Goal: Transaction & Acquisition: Purchase product/service

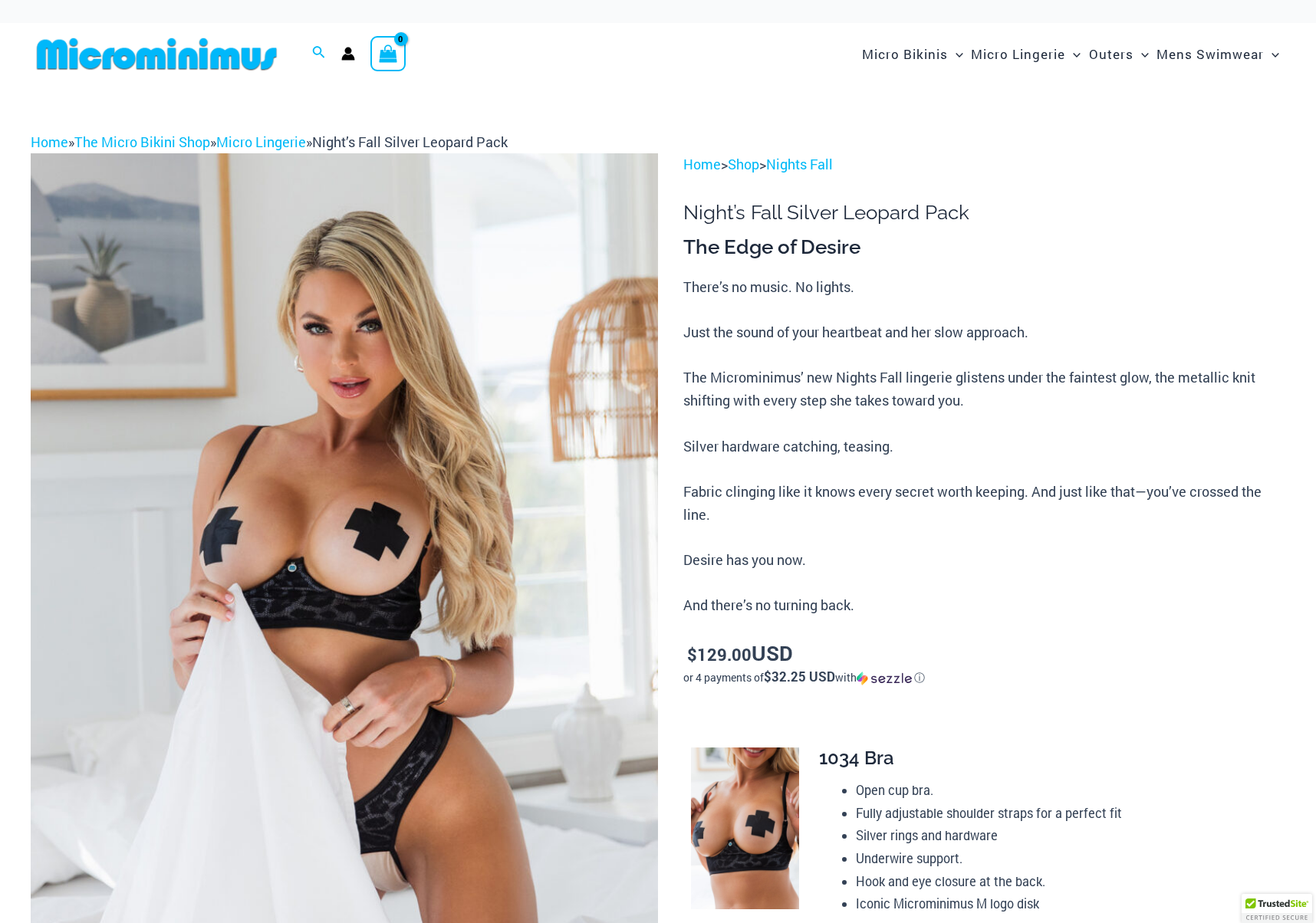
click at [395, 519] on img at bounding box center [344, 623] width 627 height 941
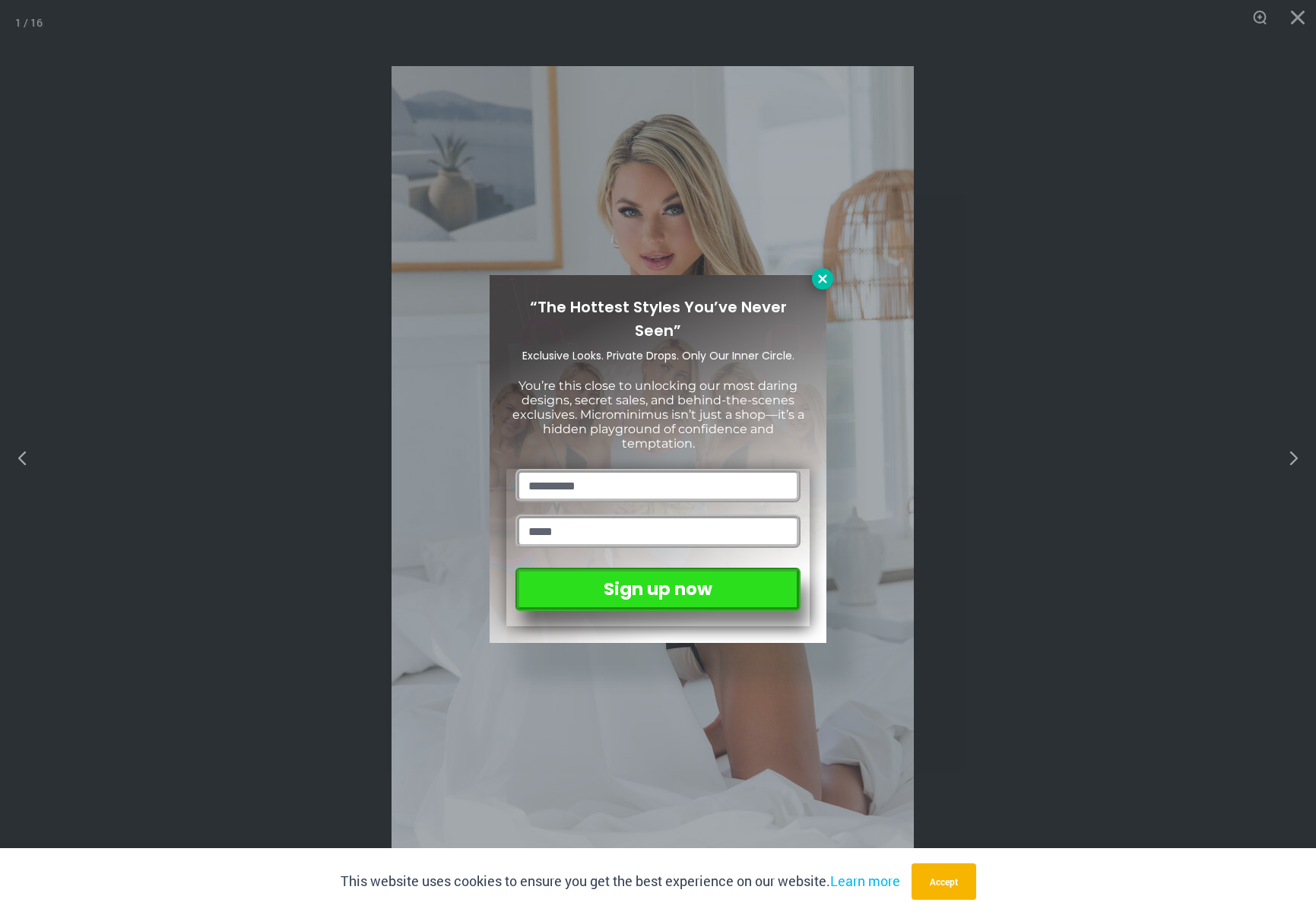
click at [821, 273] on icon at bounding box center [822, 278] width 13 height 13
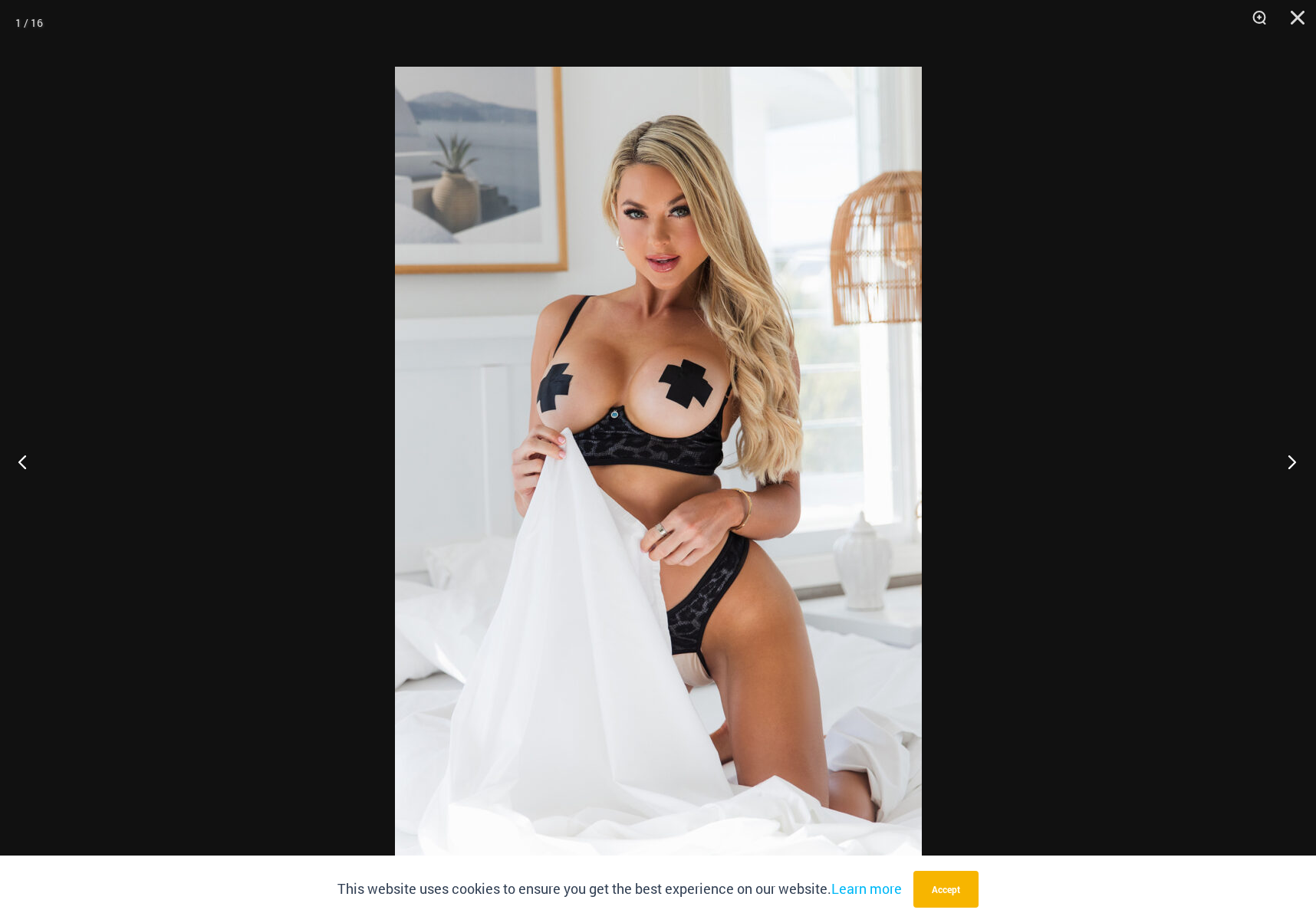
click at [1281, 462] on button "Next" at bounding box center [1287, 462] width 57 height 77
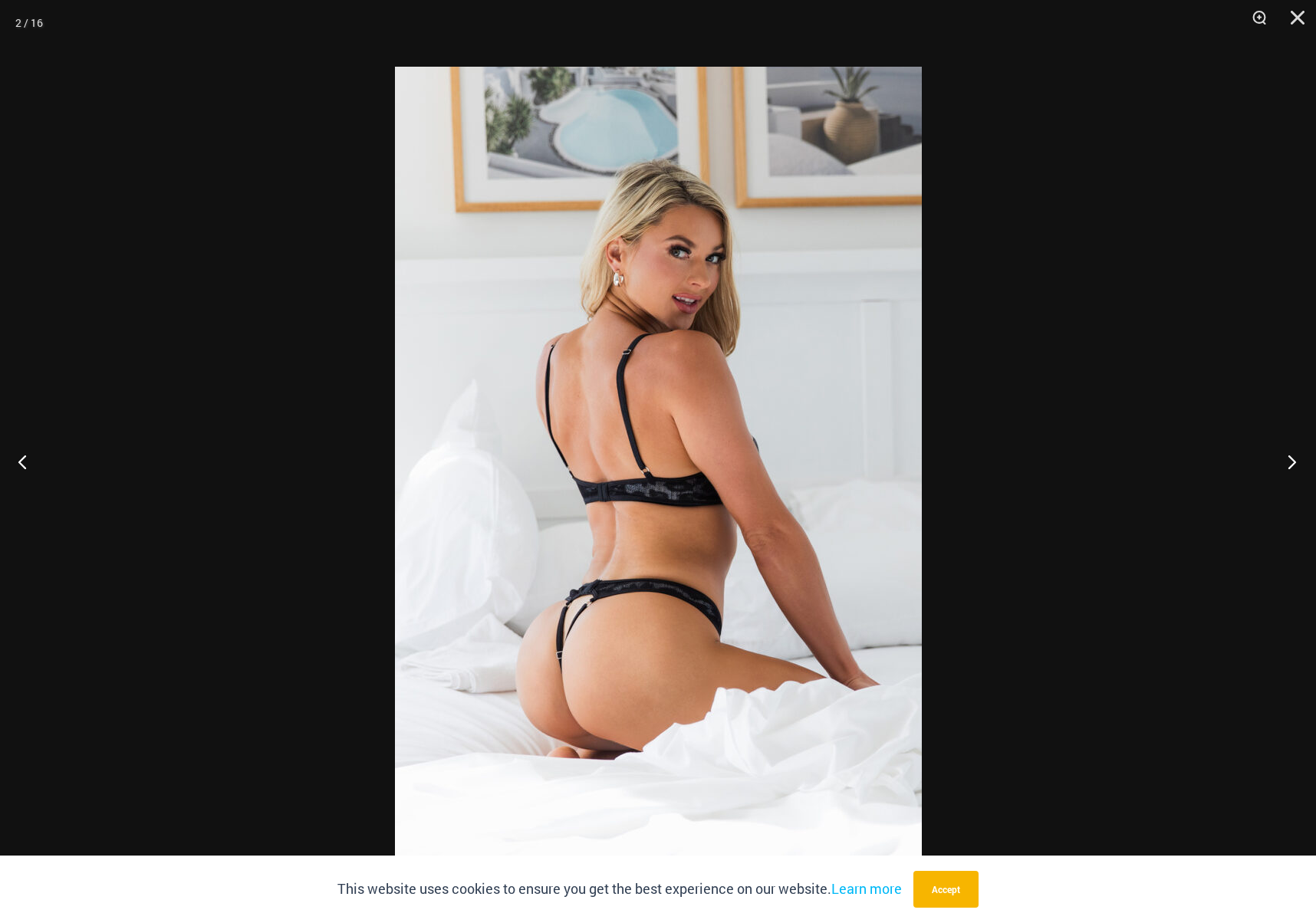
click at [1282, 462] on button "Next" at bounding box center [1287, 462] width 57 height 77
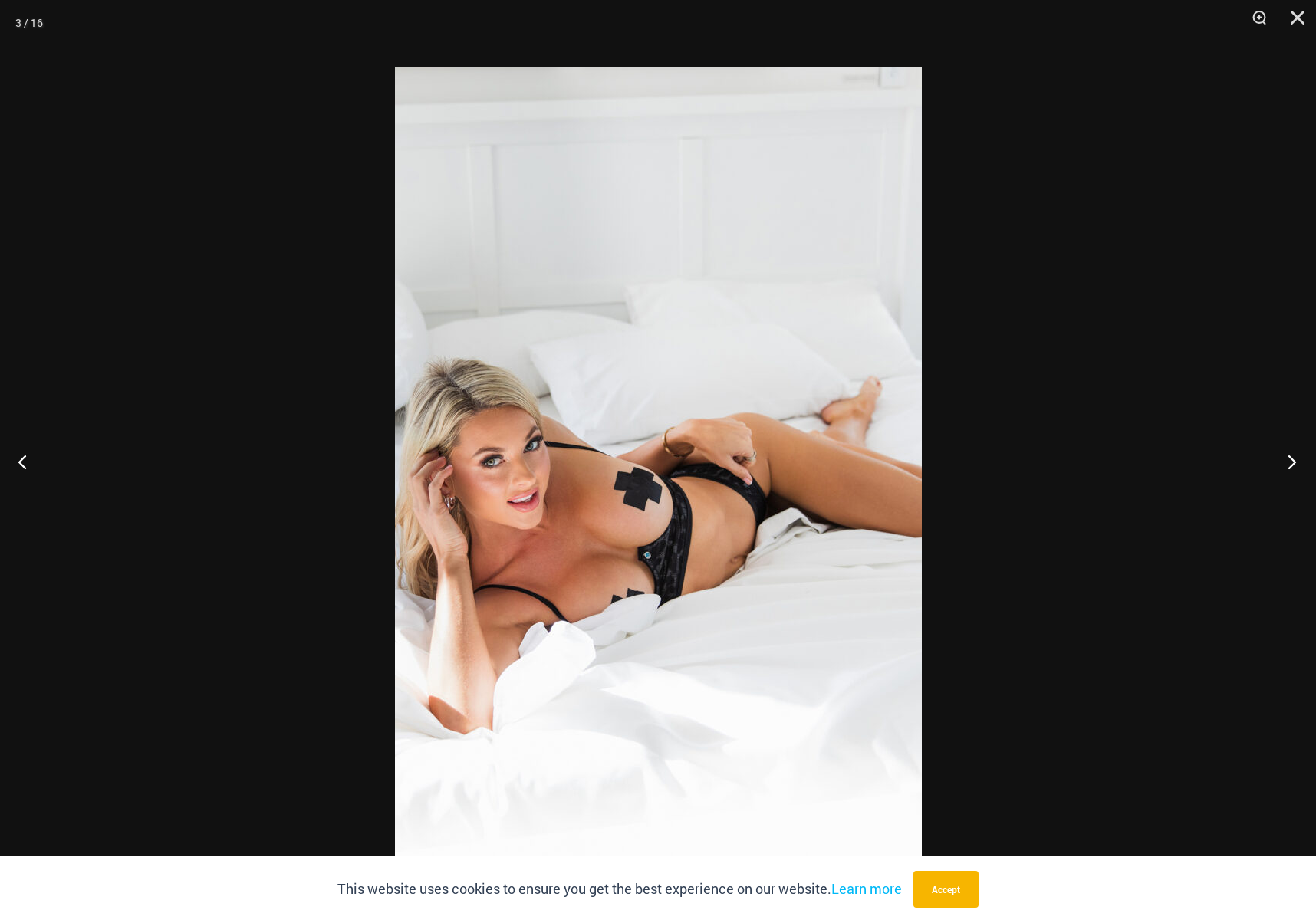
click at [1283, 463] on button "Next" at bounding box center [1287, 462] width 57 height 77
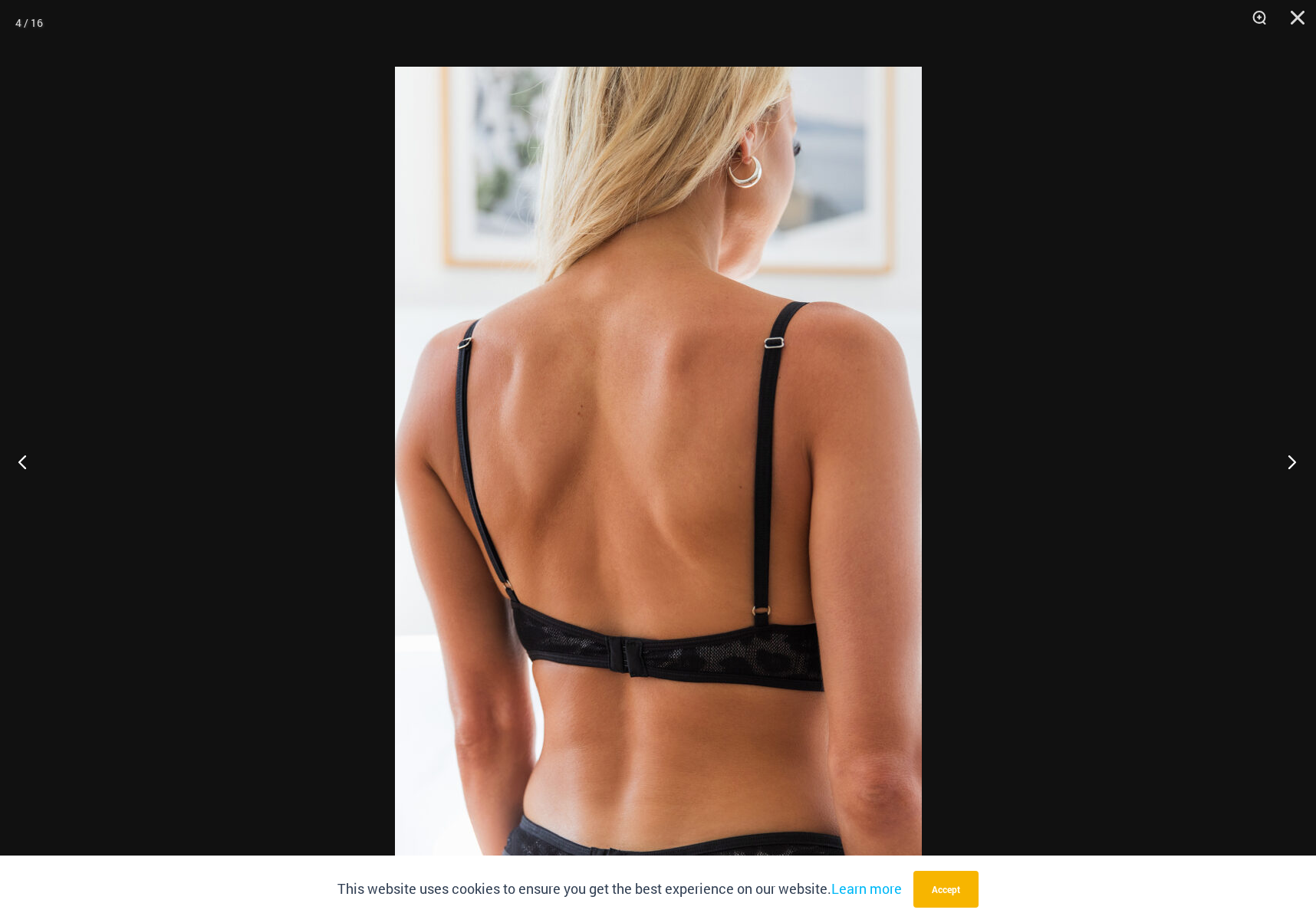
click at [1280, 466] on button "Next" at bounding box center [1287, 462] width 57 height 77
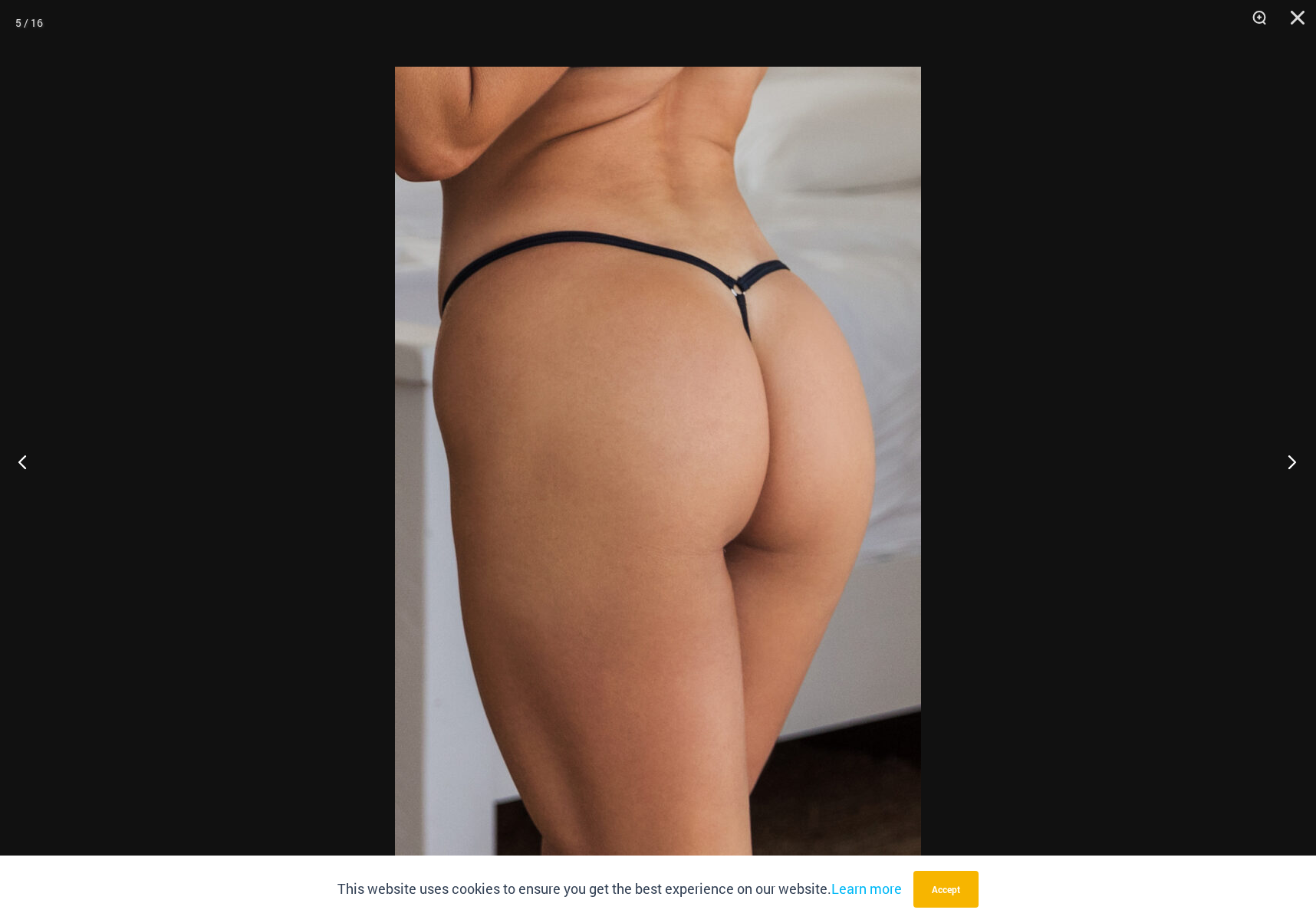
click at [1280, 466] on button "Next" at bounding box center [1287, 462] width 57 height 77
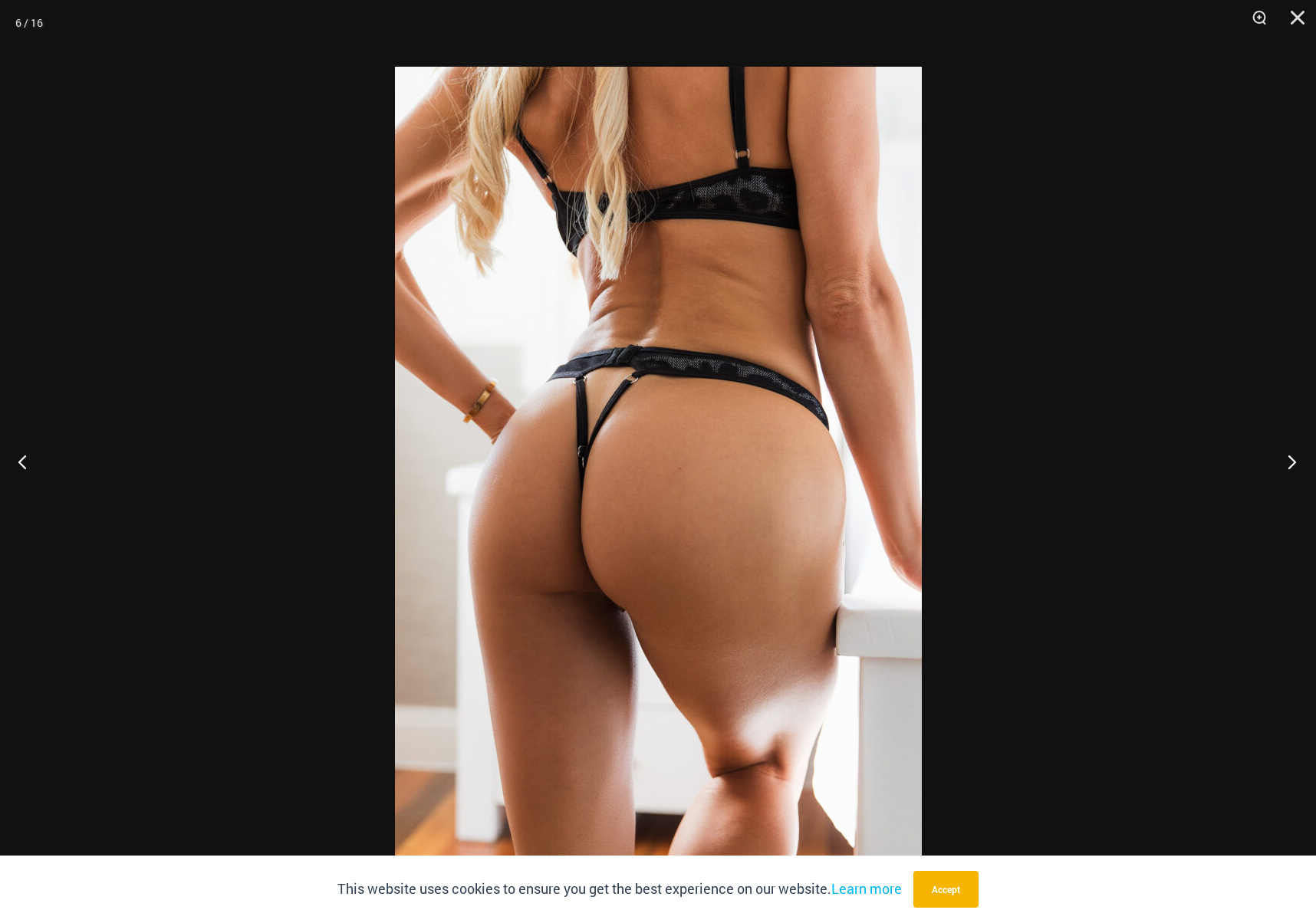
click at [1277, 467] on button "Next" at bounding box center [1287, 462] width 57 height 77
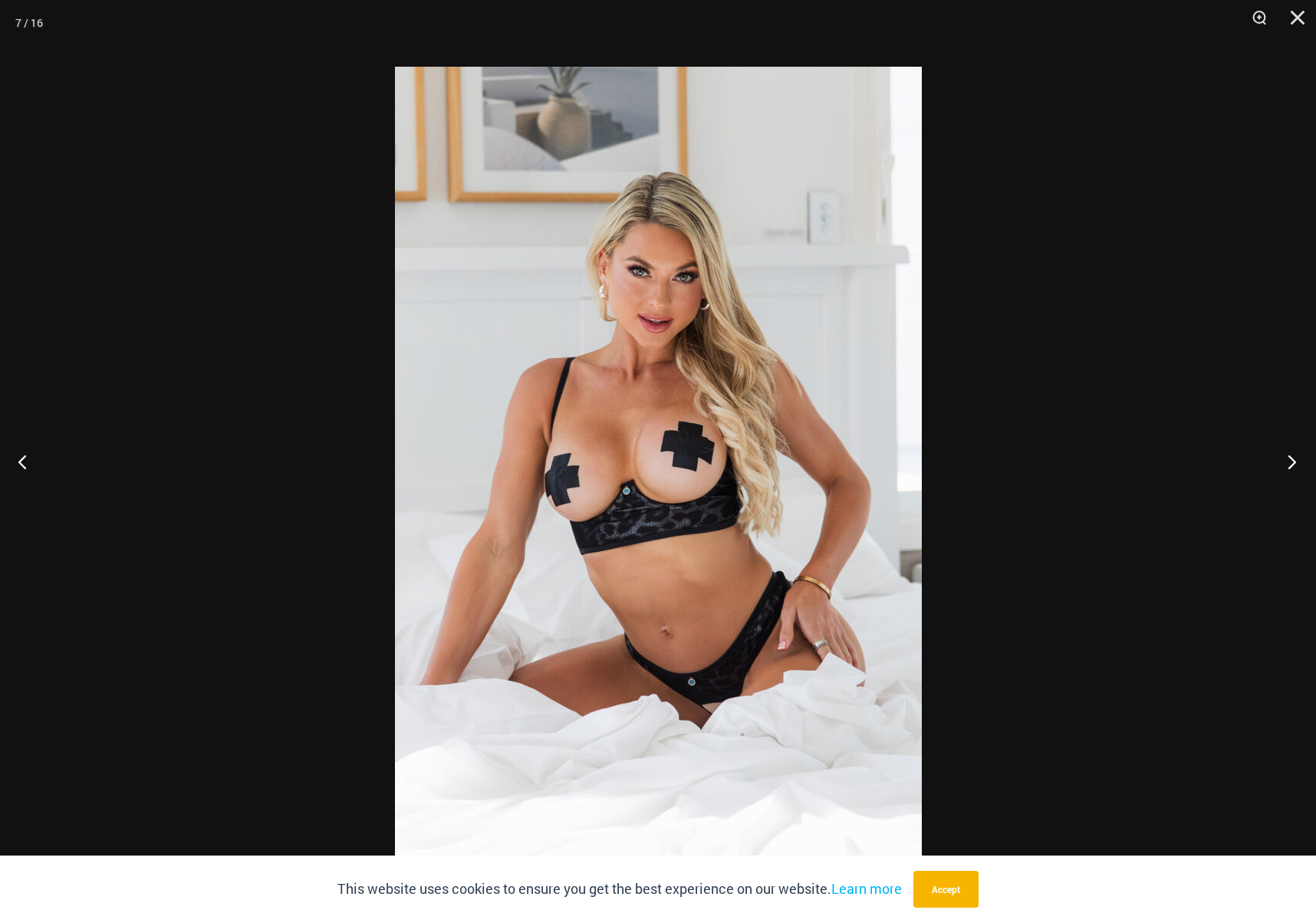
click at [1284, 470] on button "Next" at bounding box center [1287, 462] width 57 height 77
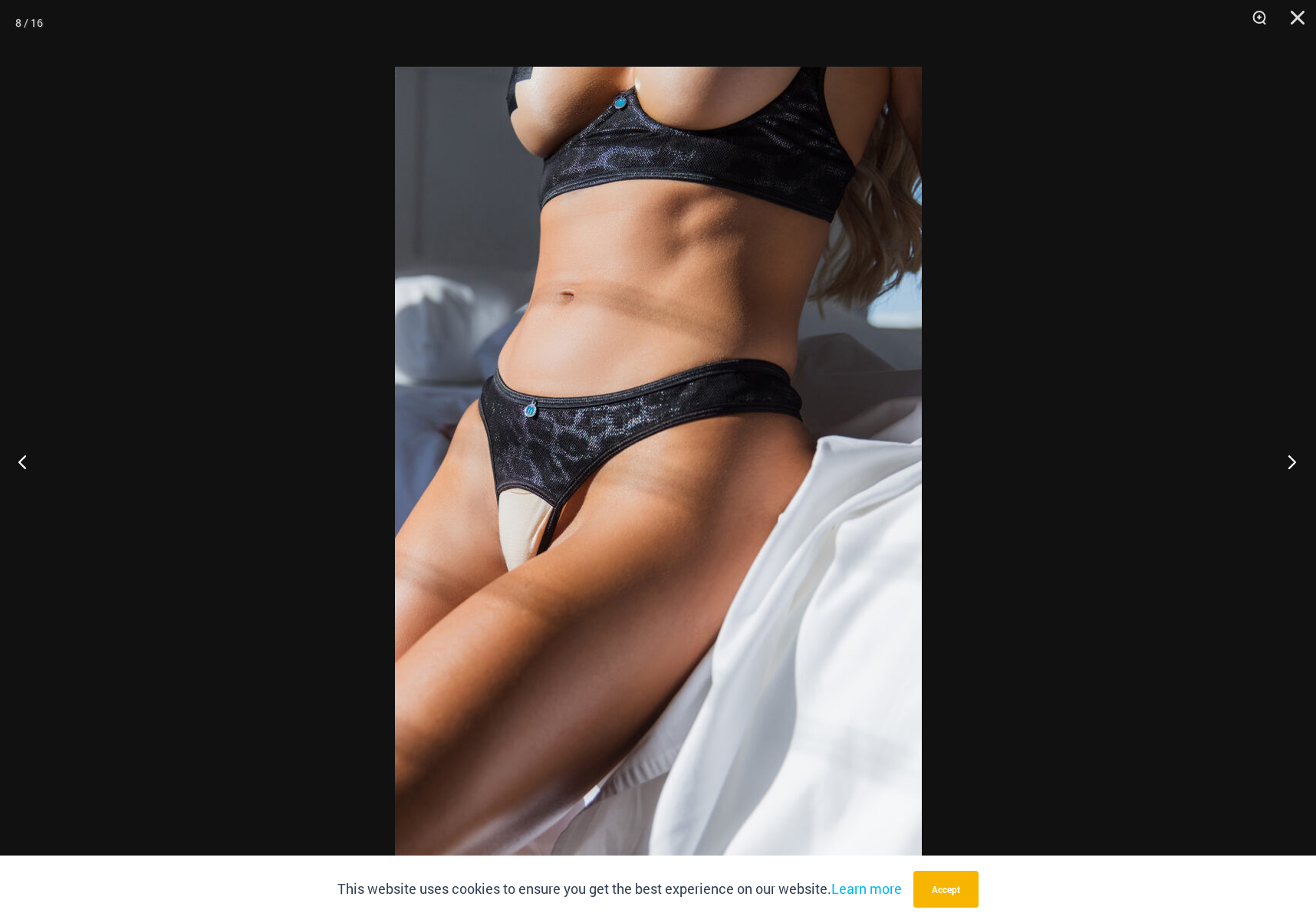
click at [1284, 470] on button "Next" at bounding box center [1287, 462] width 57 height 77
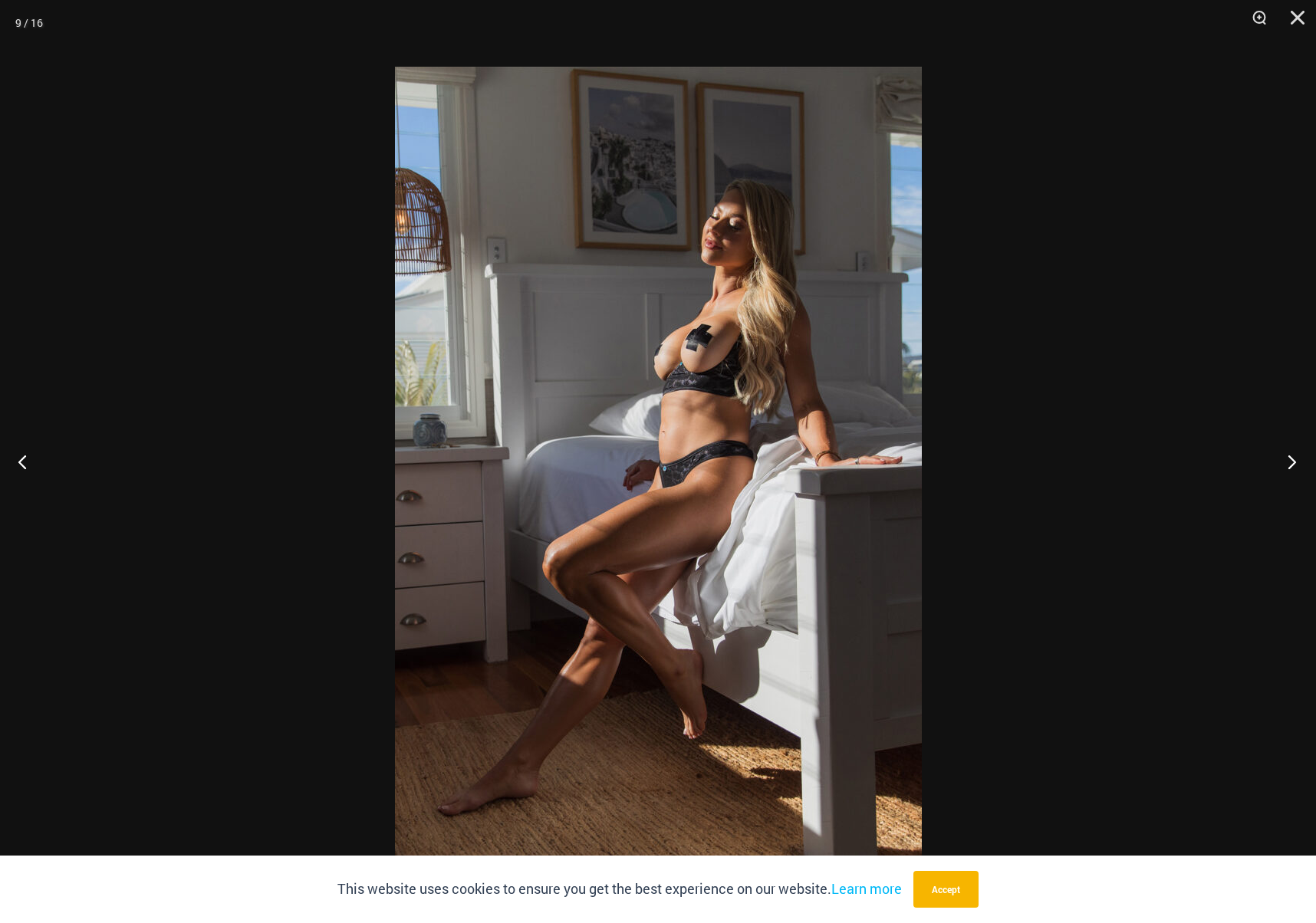
click at [1284, 470] on button "Next" at bounding box center [1287, 462] width 57 height 77
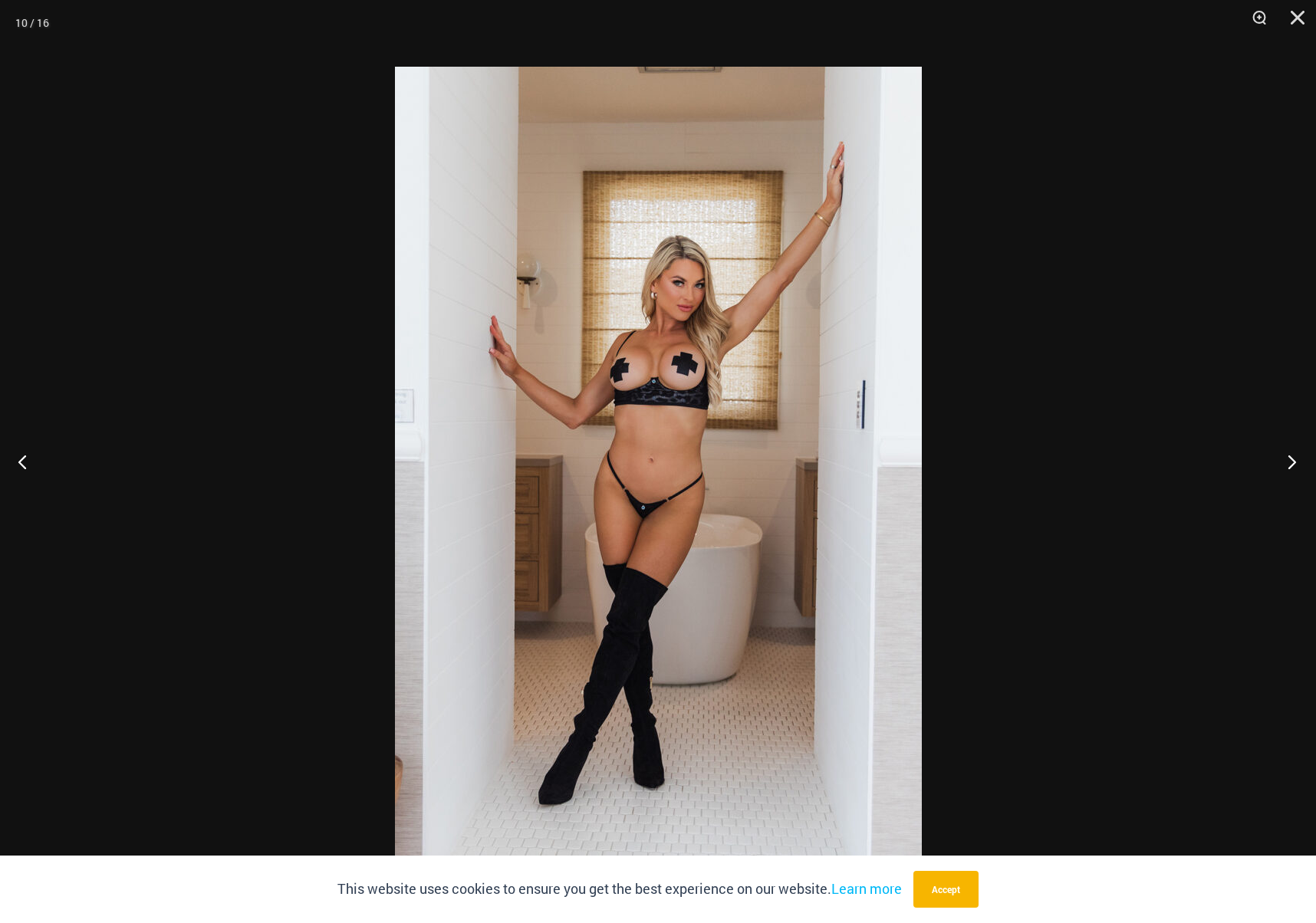
click at [1285, 469] on button "Next" at bounding box center [1287, 462] width 57 height 77
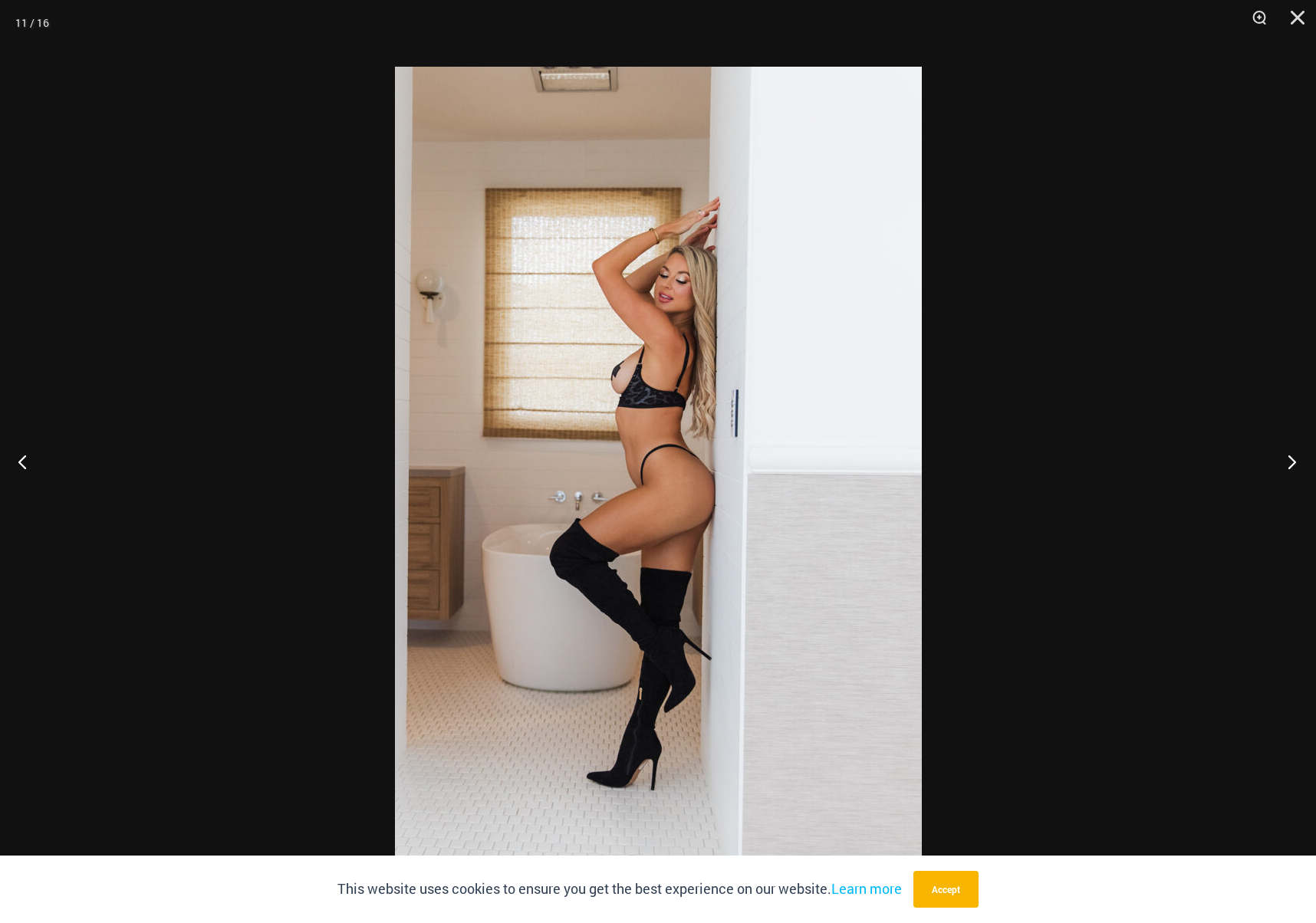
click at [1286, 469] on button "Next" at bounding box center [1287, 462] width 57 height 77
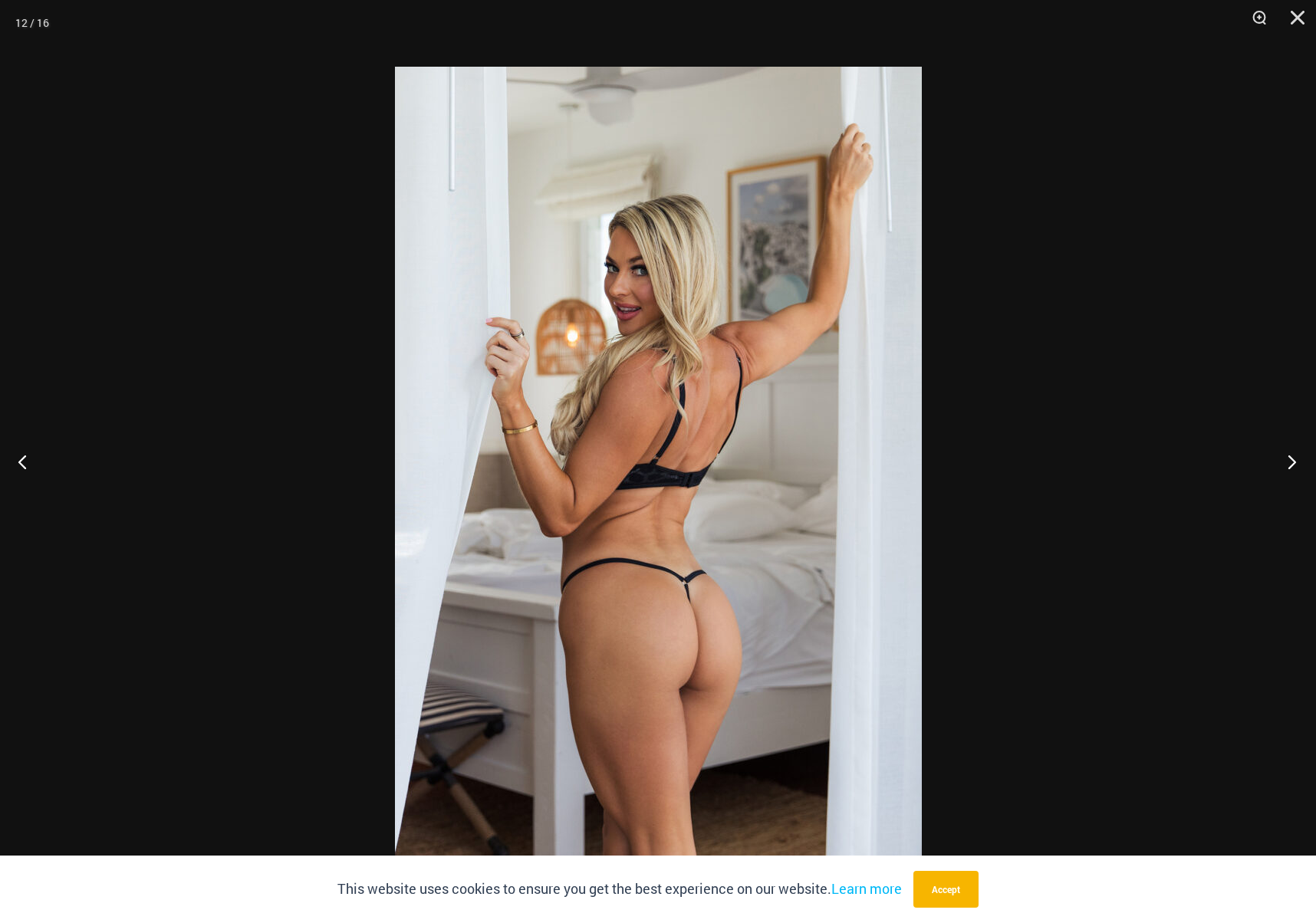
click at [1283, 468] on button "Next" at bounding box center [1287, 462] width 57 height 77
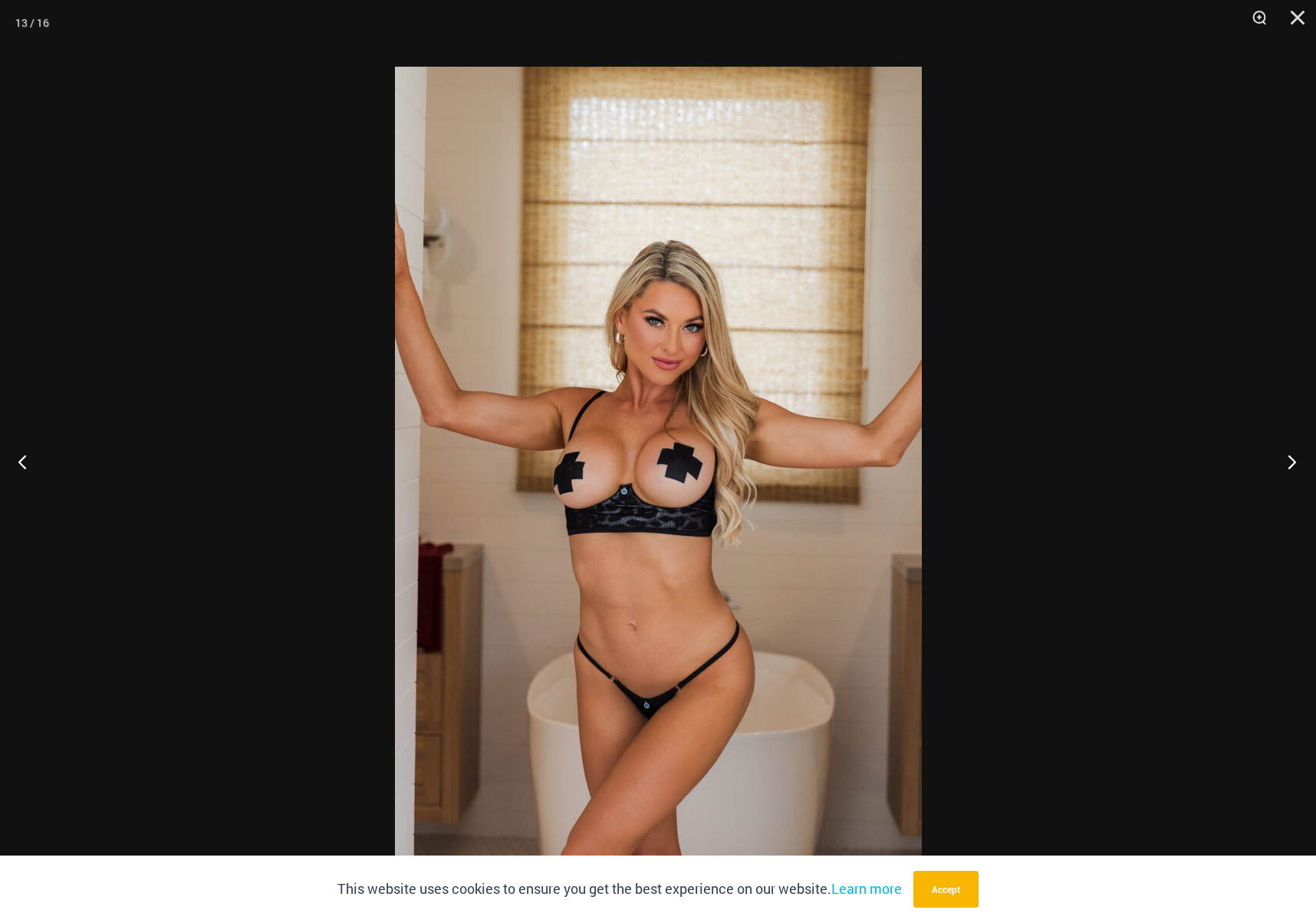
click at [1274, 470] on button "Next" at bounding box center [1287, 462] width 57 height 77
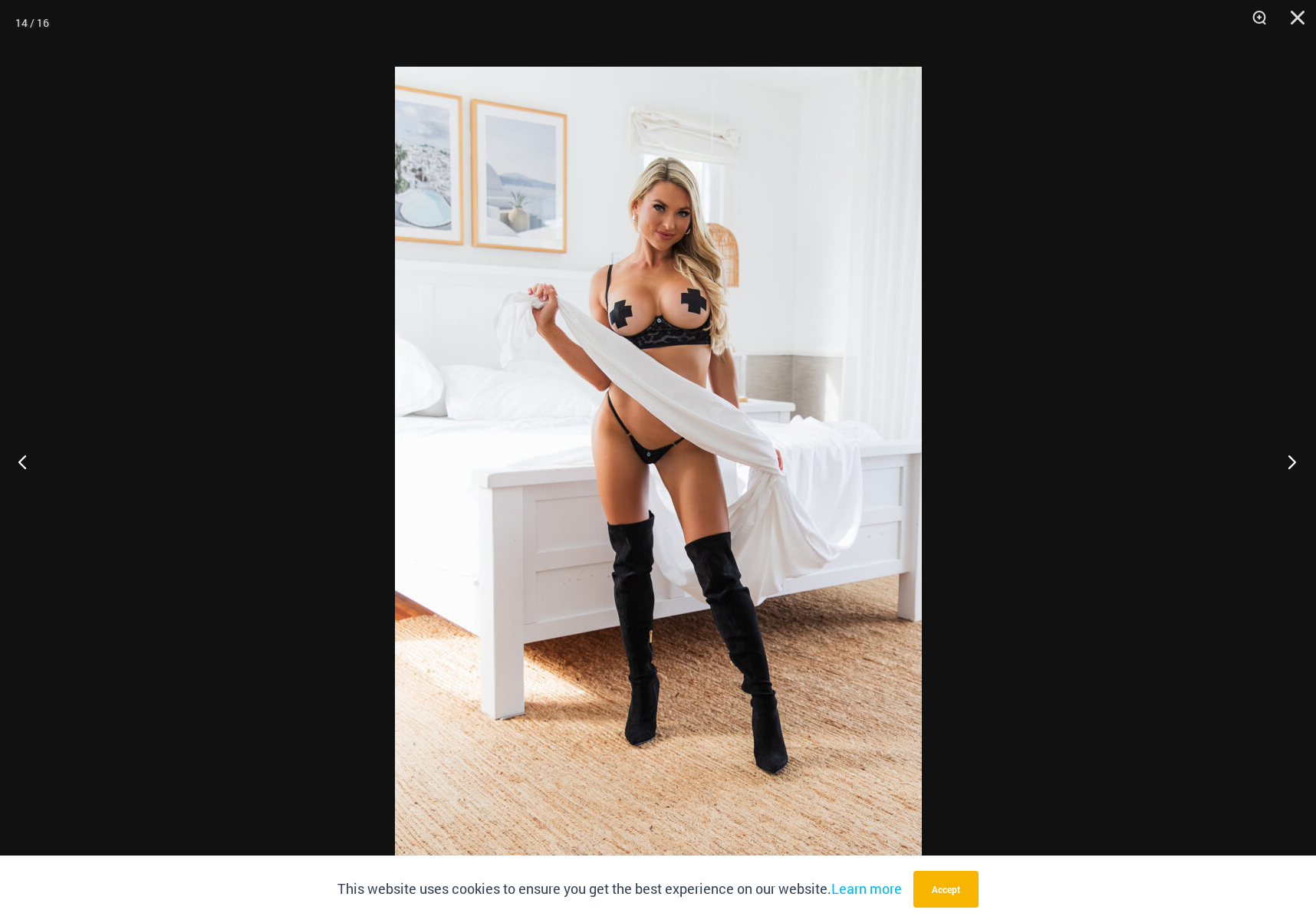
click at [1273, 470] on button "Next" at bounding box center [1287, 462] width 57 height 77
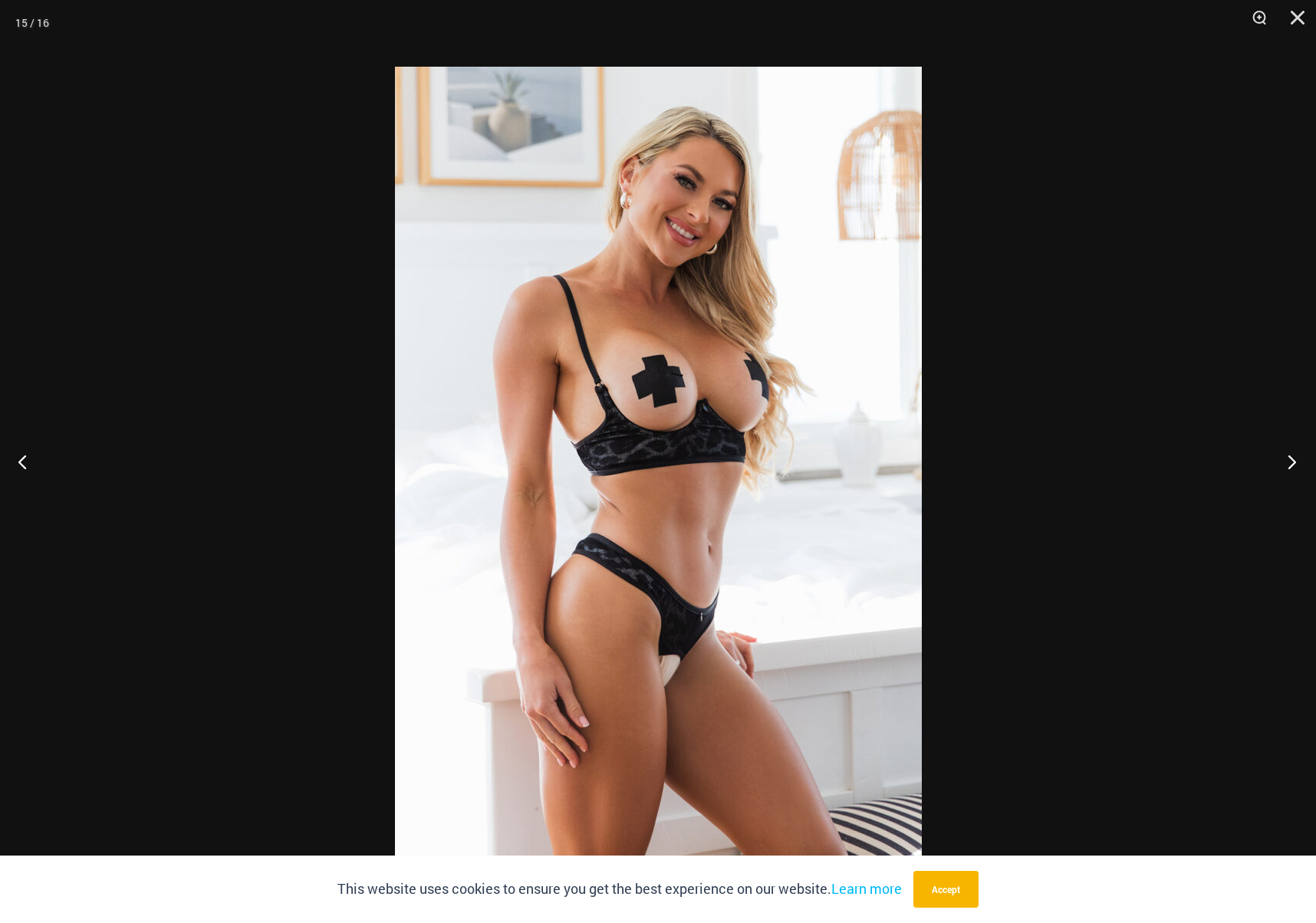
click at [1273, 470] on button "Next" at bounding box center [1287, 462] width 57 height 77
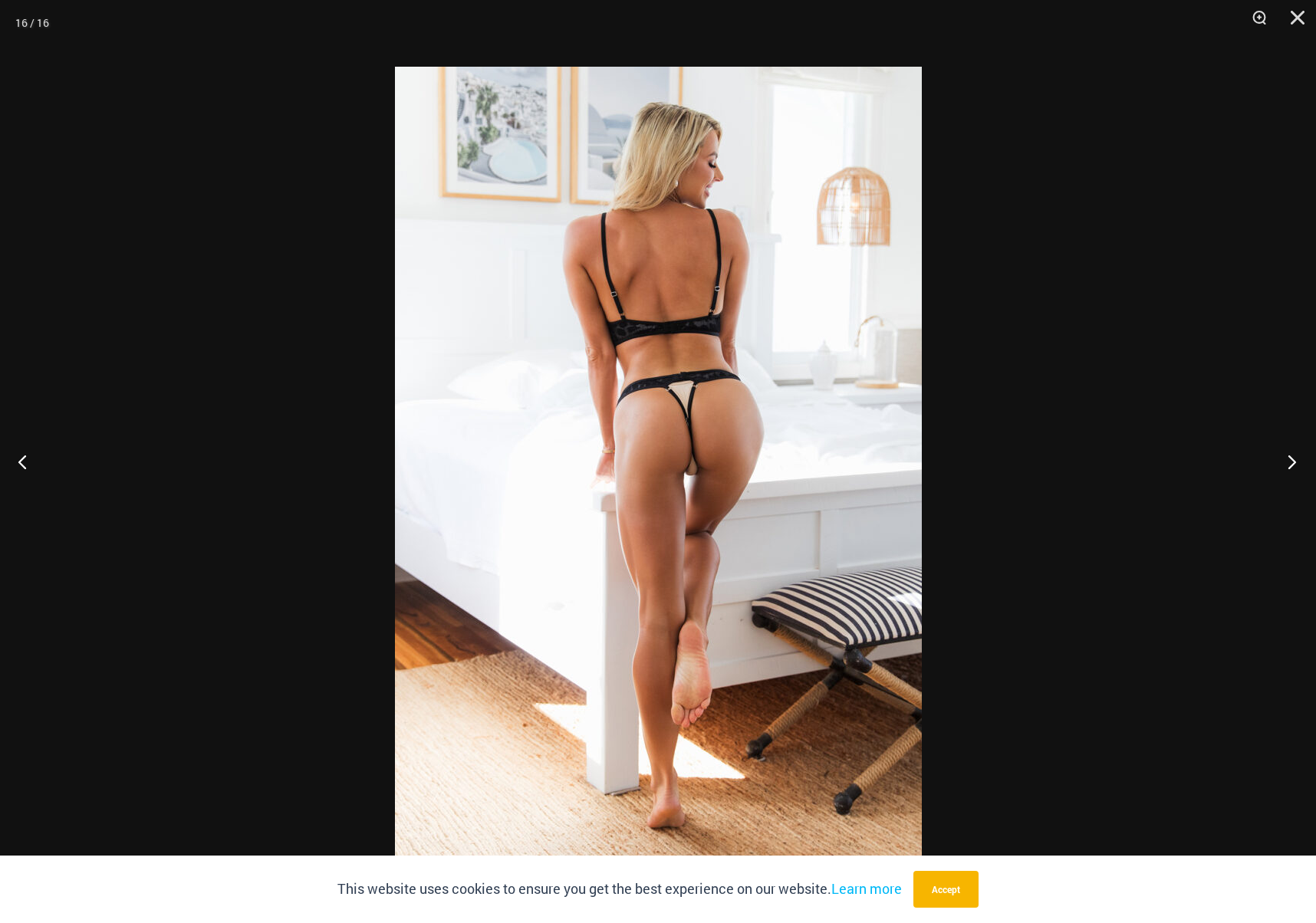
click at [1272, 470] on button "Next" at bounding box center [1287, 462] width 57 height 77
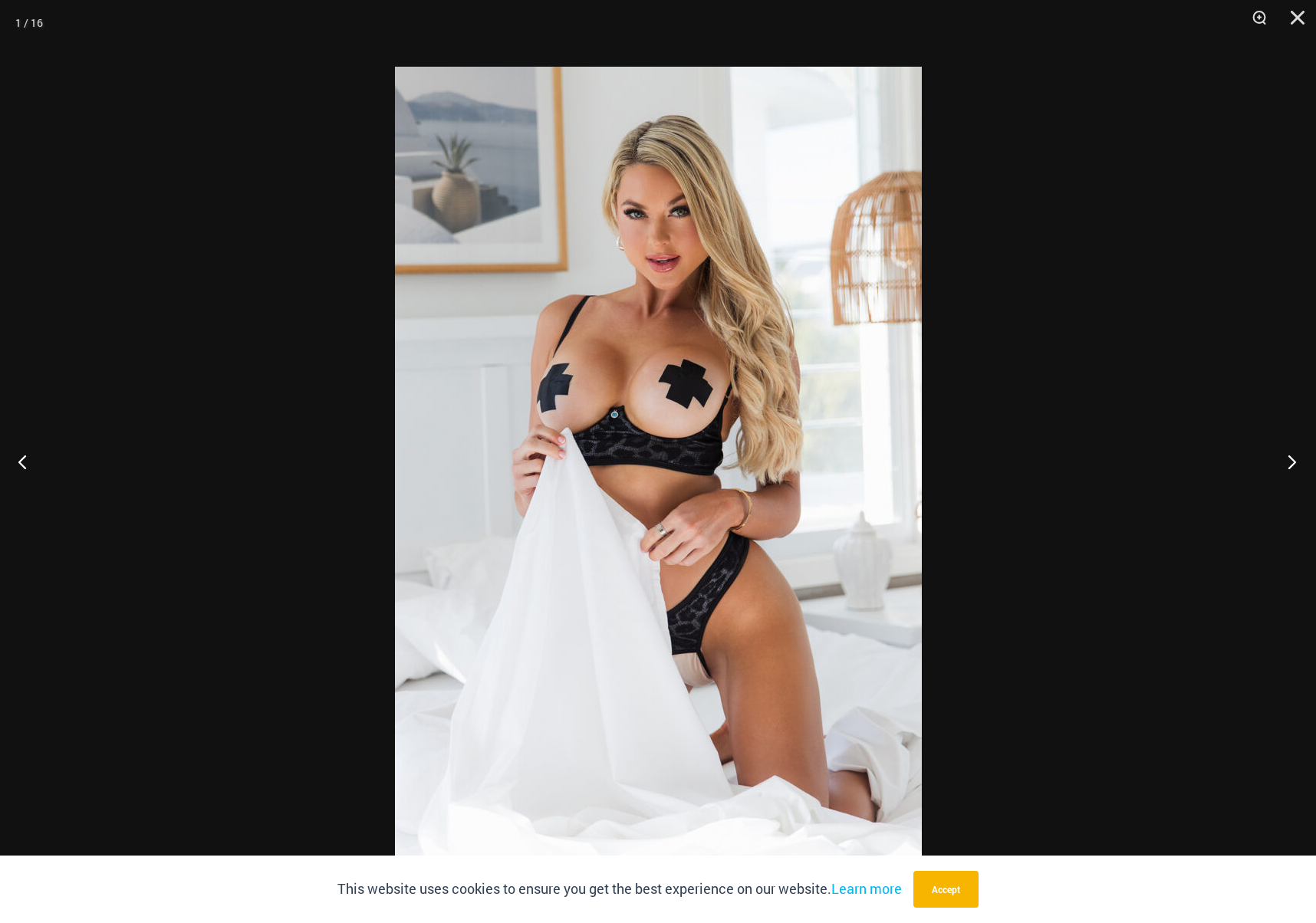
click at [1272, 470] on button "Next" at bounding box center [1287, 462] width 57 height 77
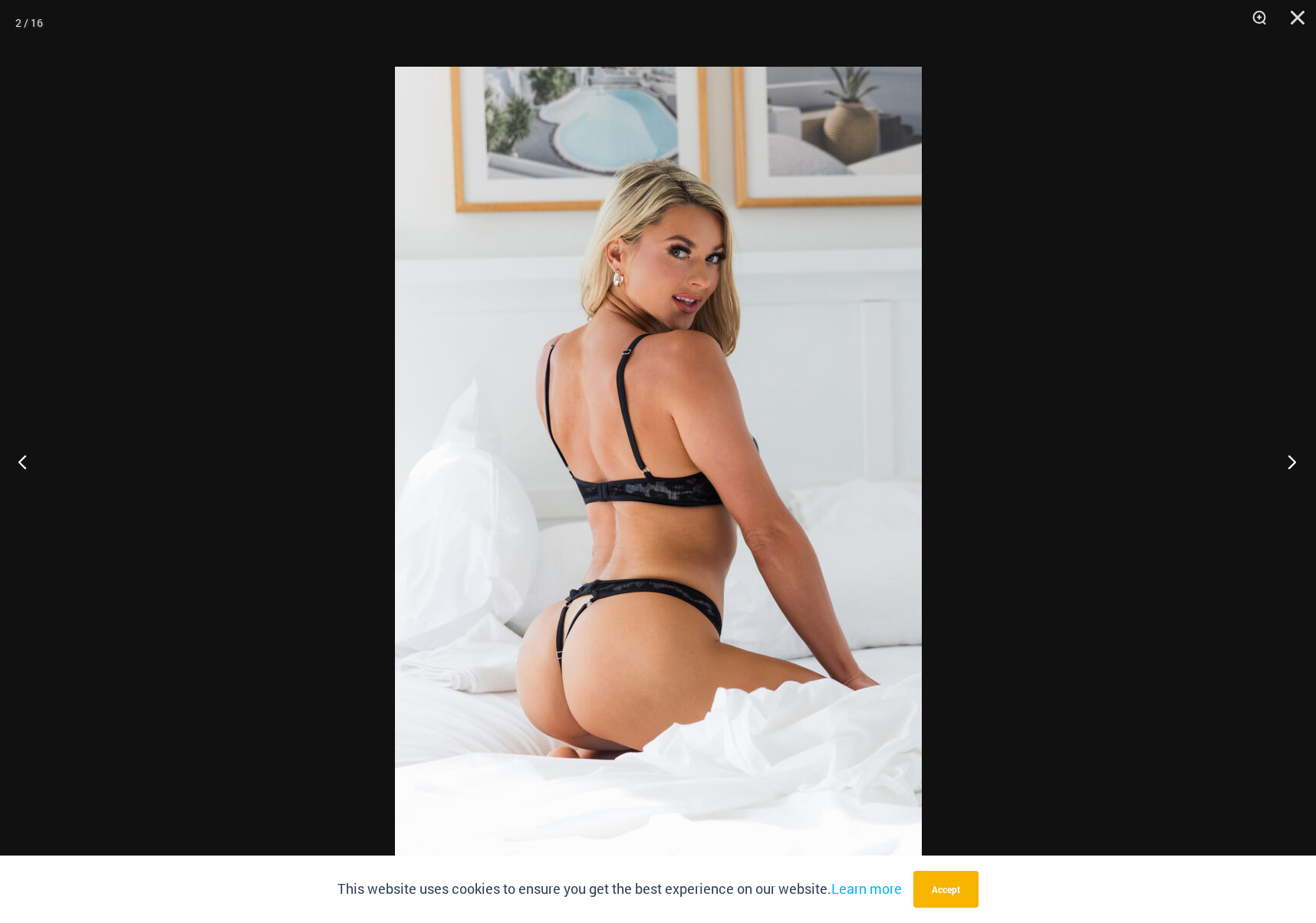
click at [1272, 470] on button "Next" at bounding box center [1287, 462] width 57 height 77
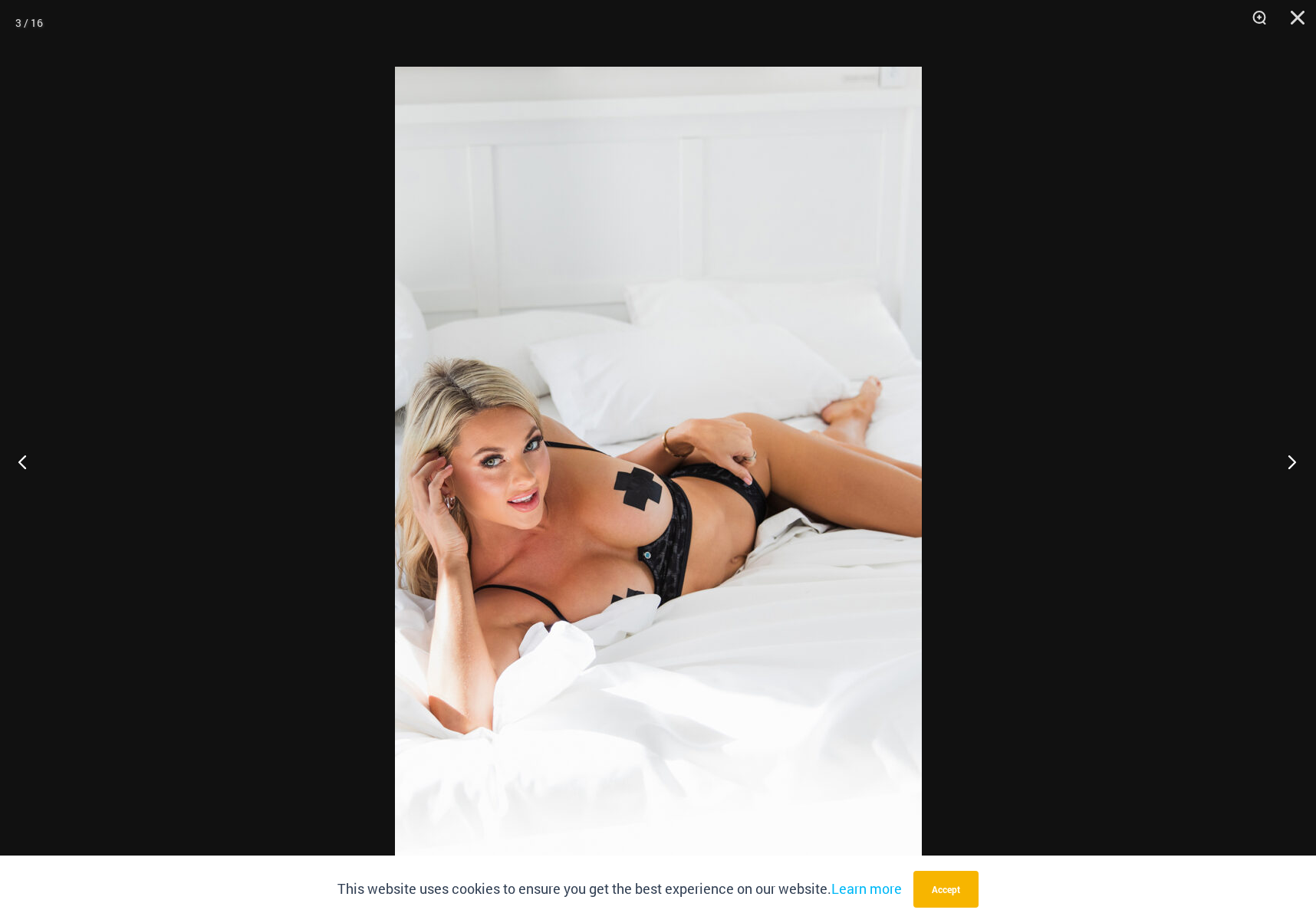
click at [1271, 469] on button "Next" at bounding box center [1287, 462] width 57 height 77
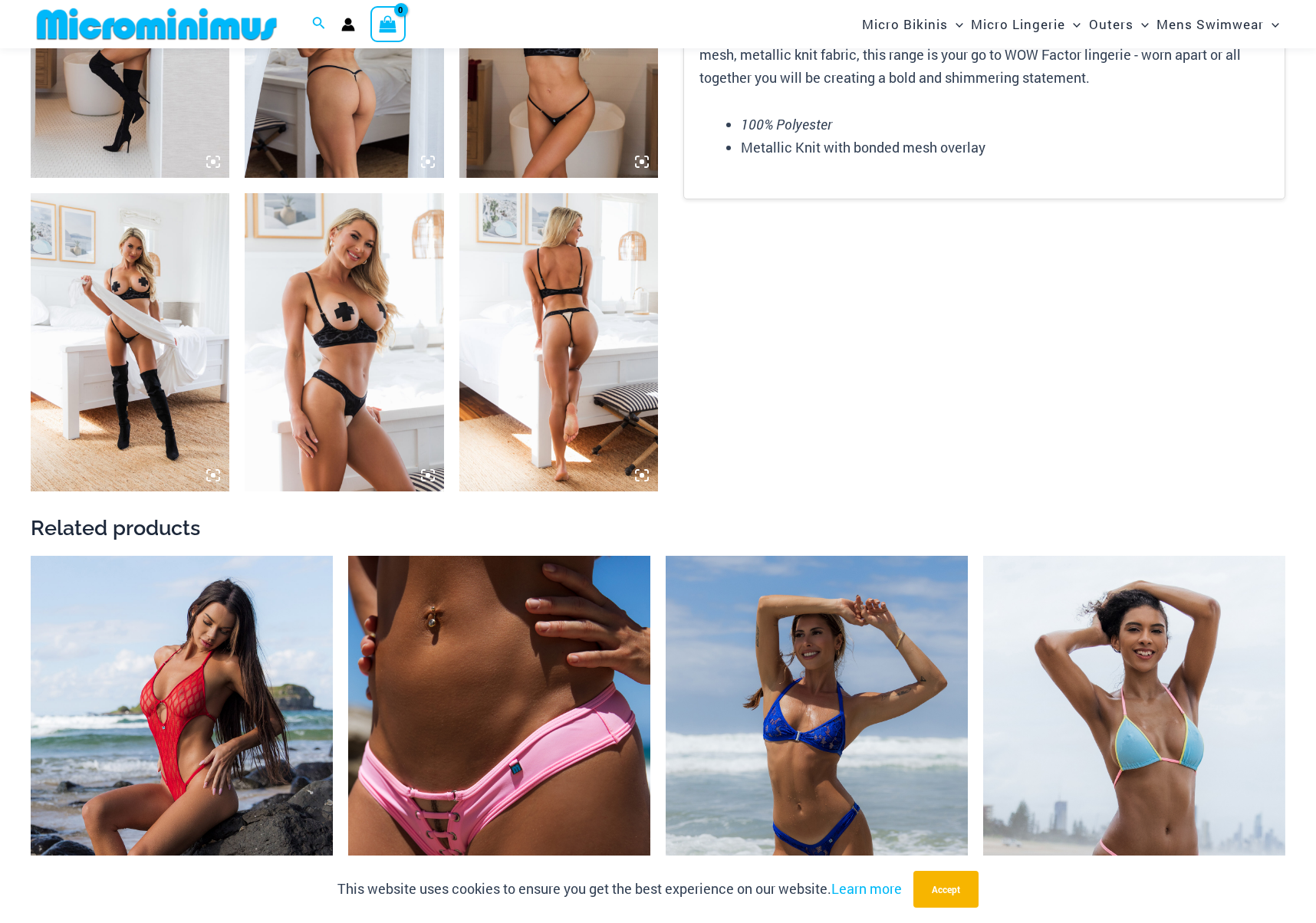
scroll to position [2173, 0]
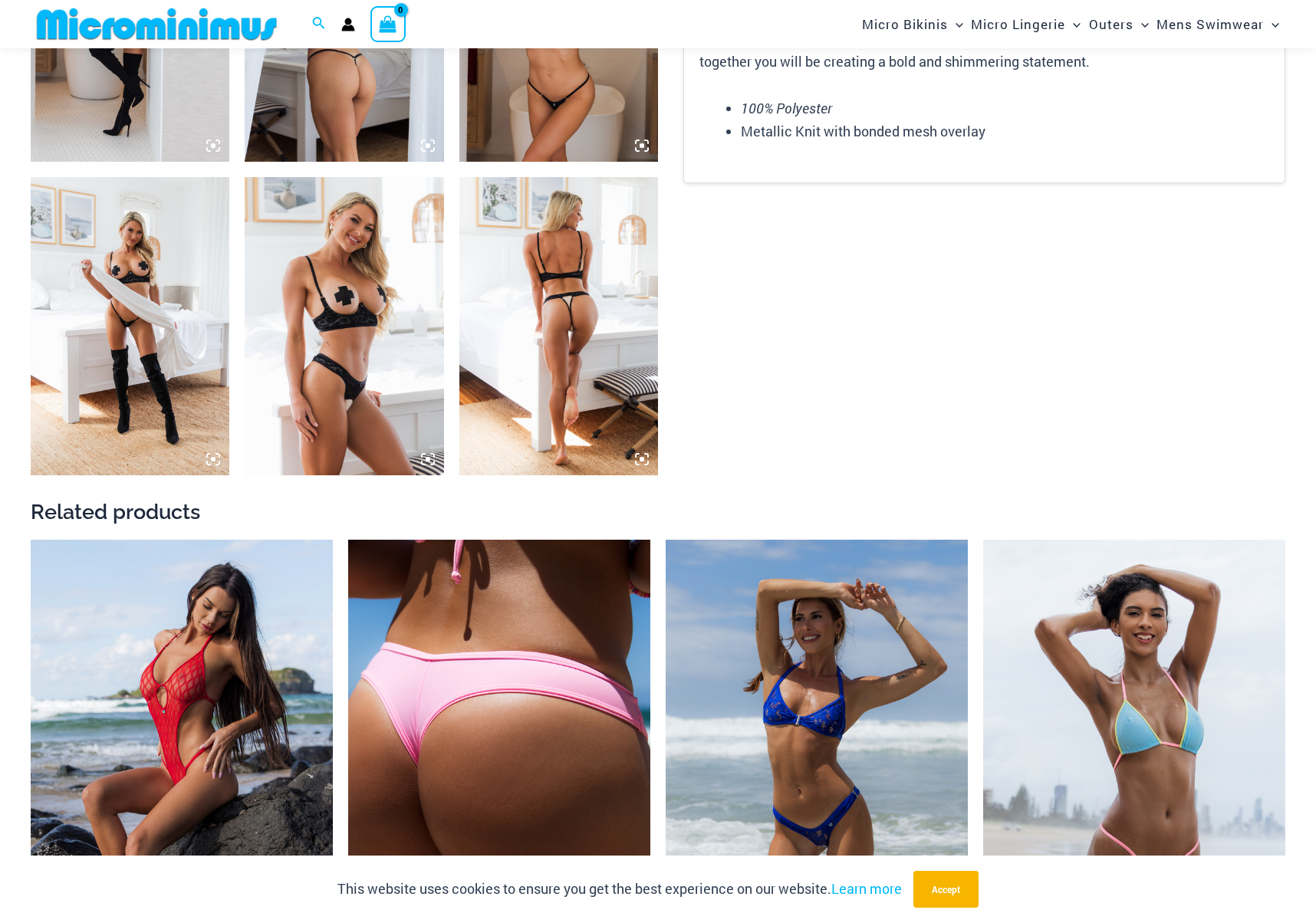
click at [471, 729] on img at bounding box center [499, 766] width 302 height 453
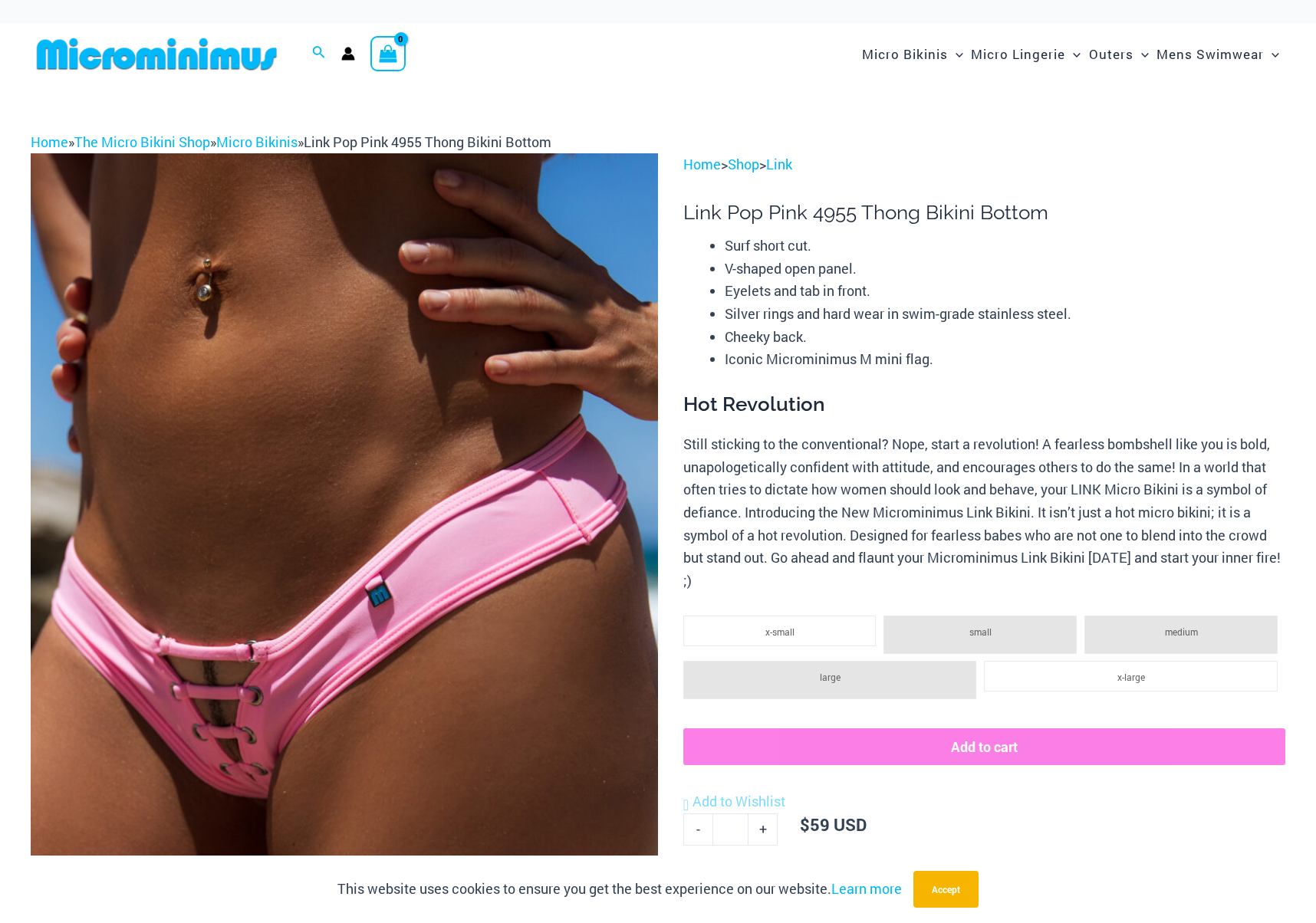
click at [513, 532] on img at bounding box center [344, 623] width 627 height 941
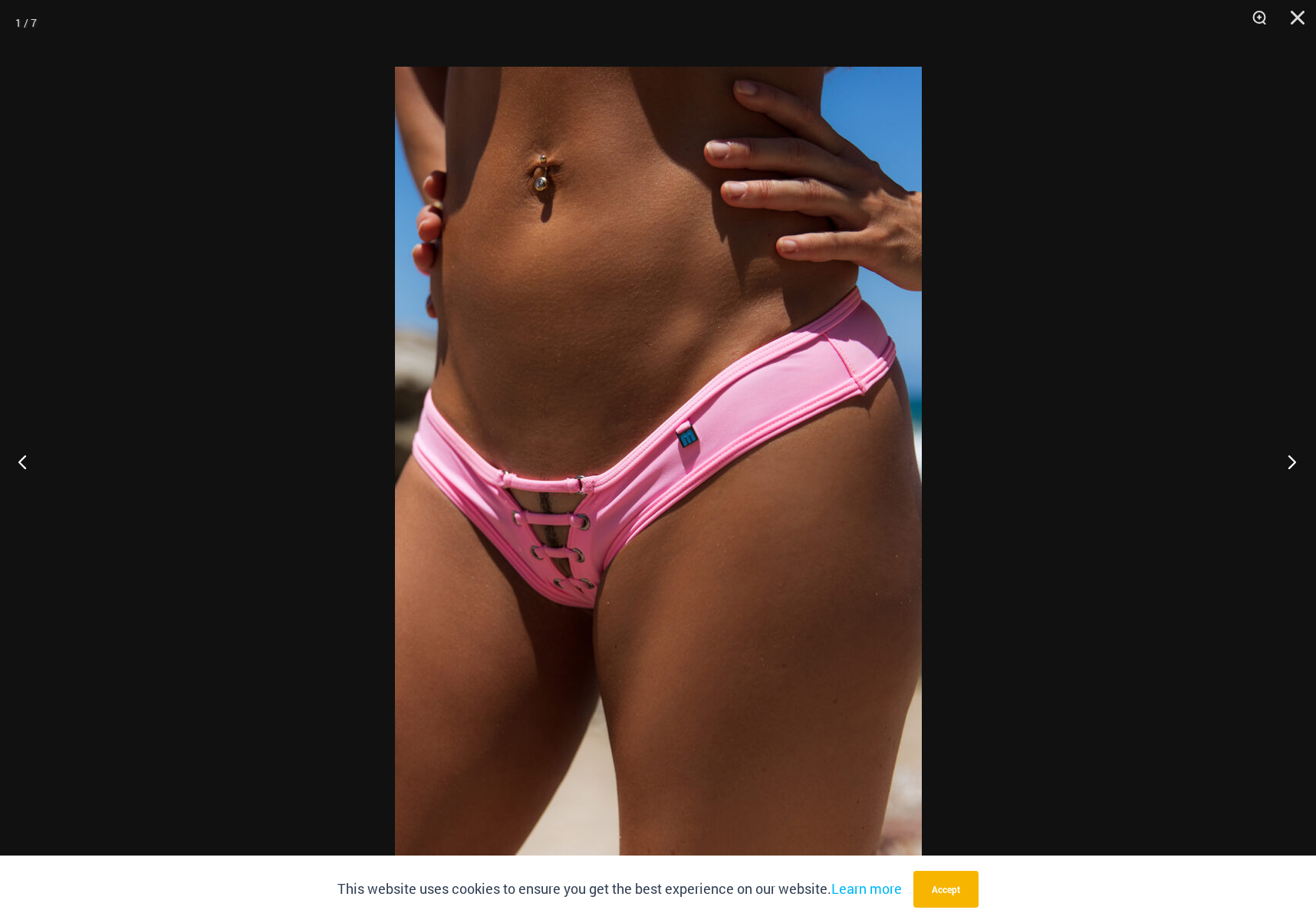
click at [1299, 458] on button "Next" at bounding box center [1287, 462] width 57 height 77
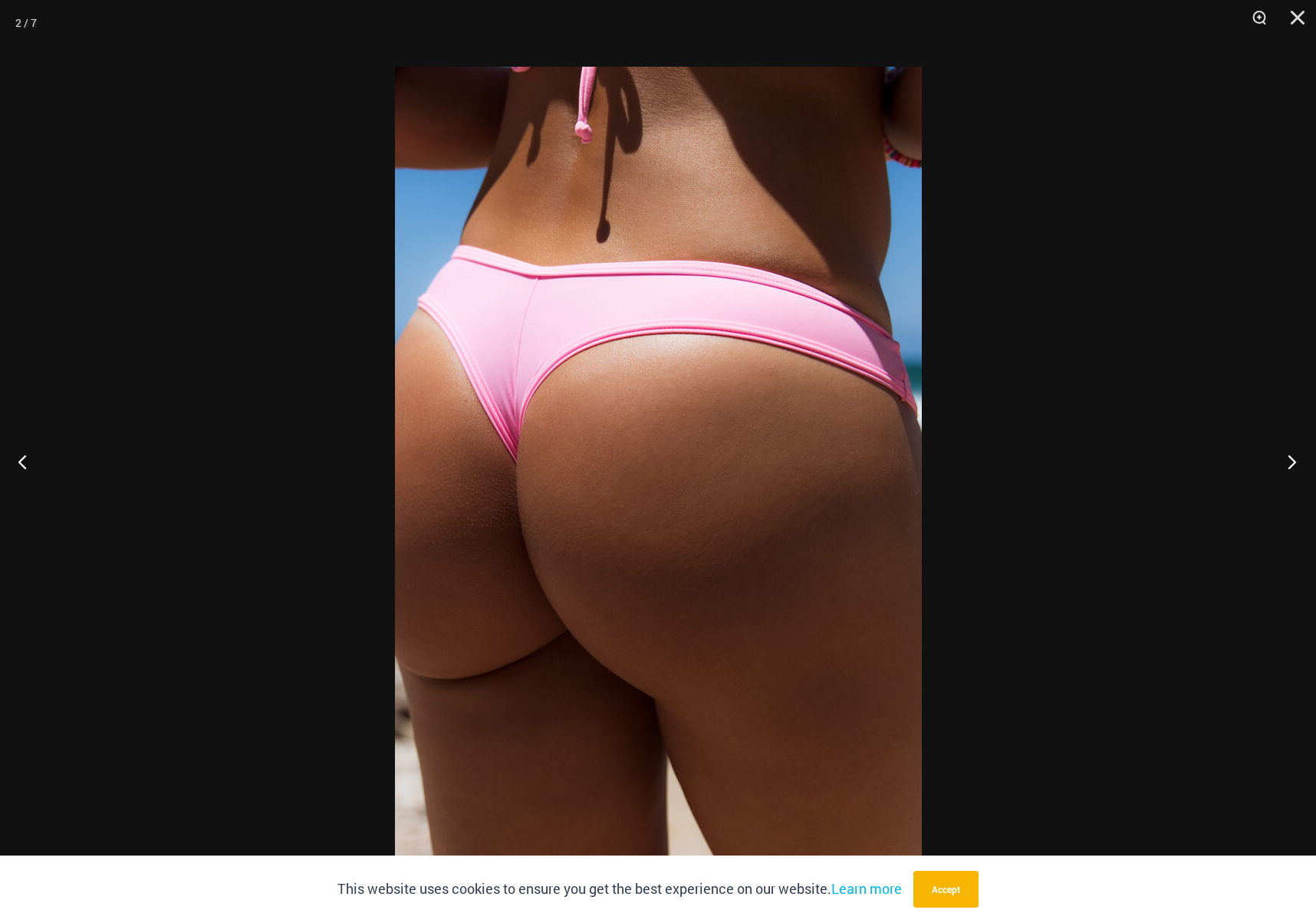
click at [1298, 459] on button "Next" at bounding box center [1287, 462] width 57 height 77
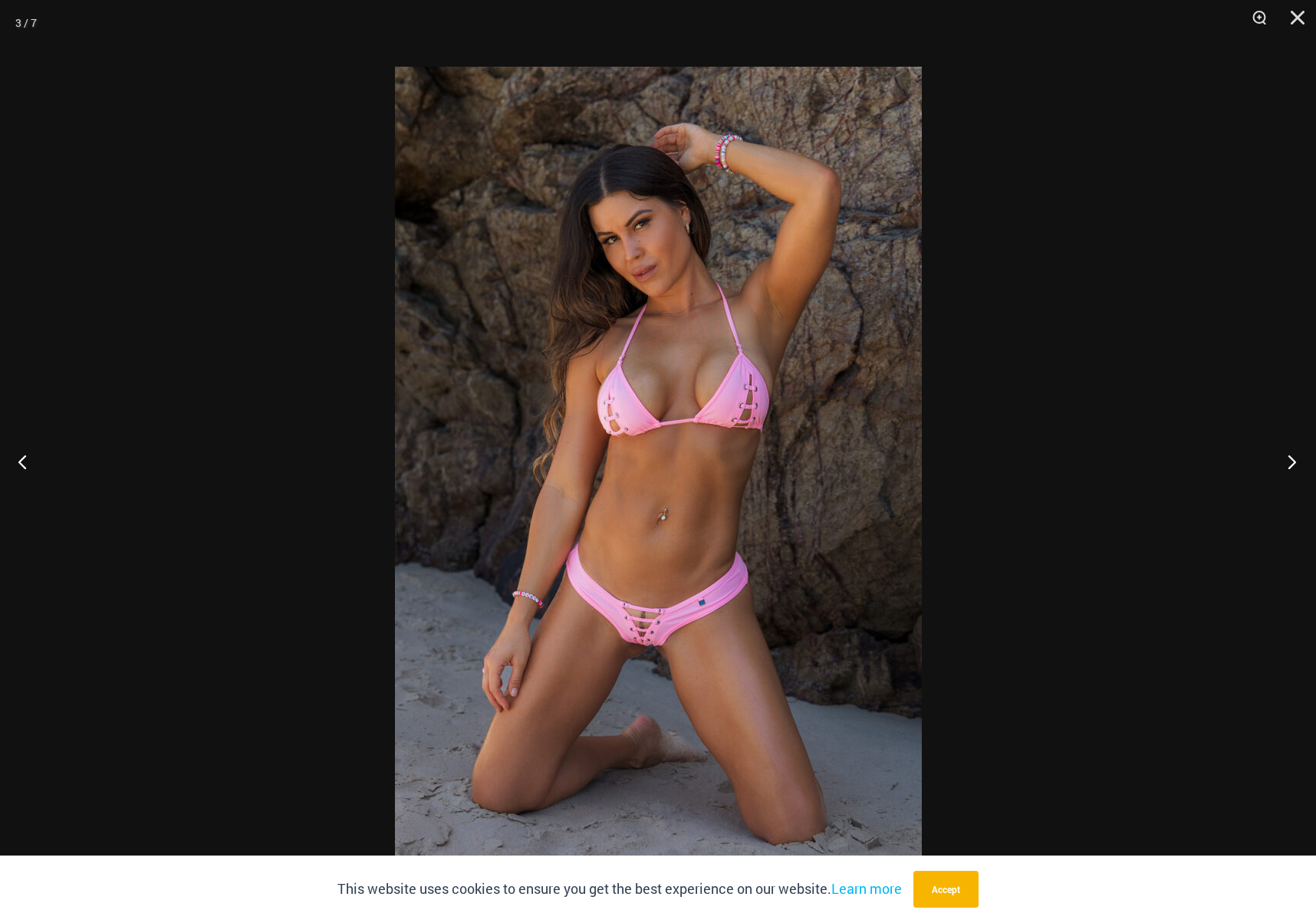
click at [1298, 460] on button "Next" at bounding box center [1287, 462] width 57 height 77
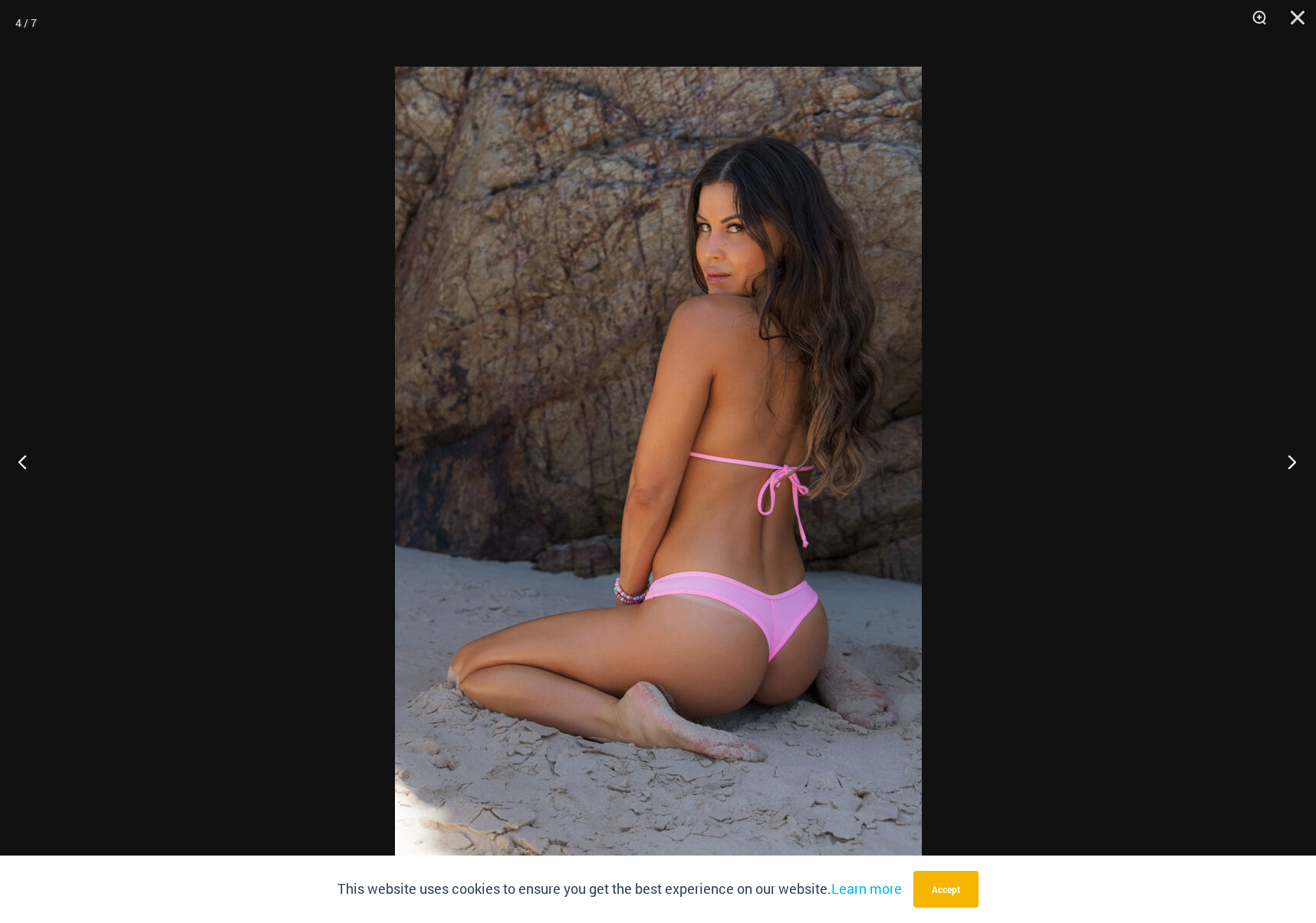
click at [1295, 461] on button "Next" at bounding box center [1287, 462] width 57 height 77
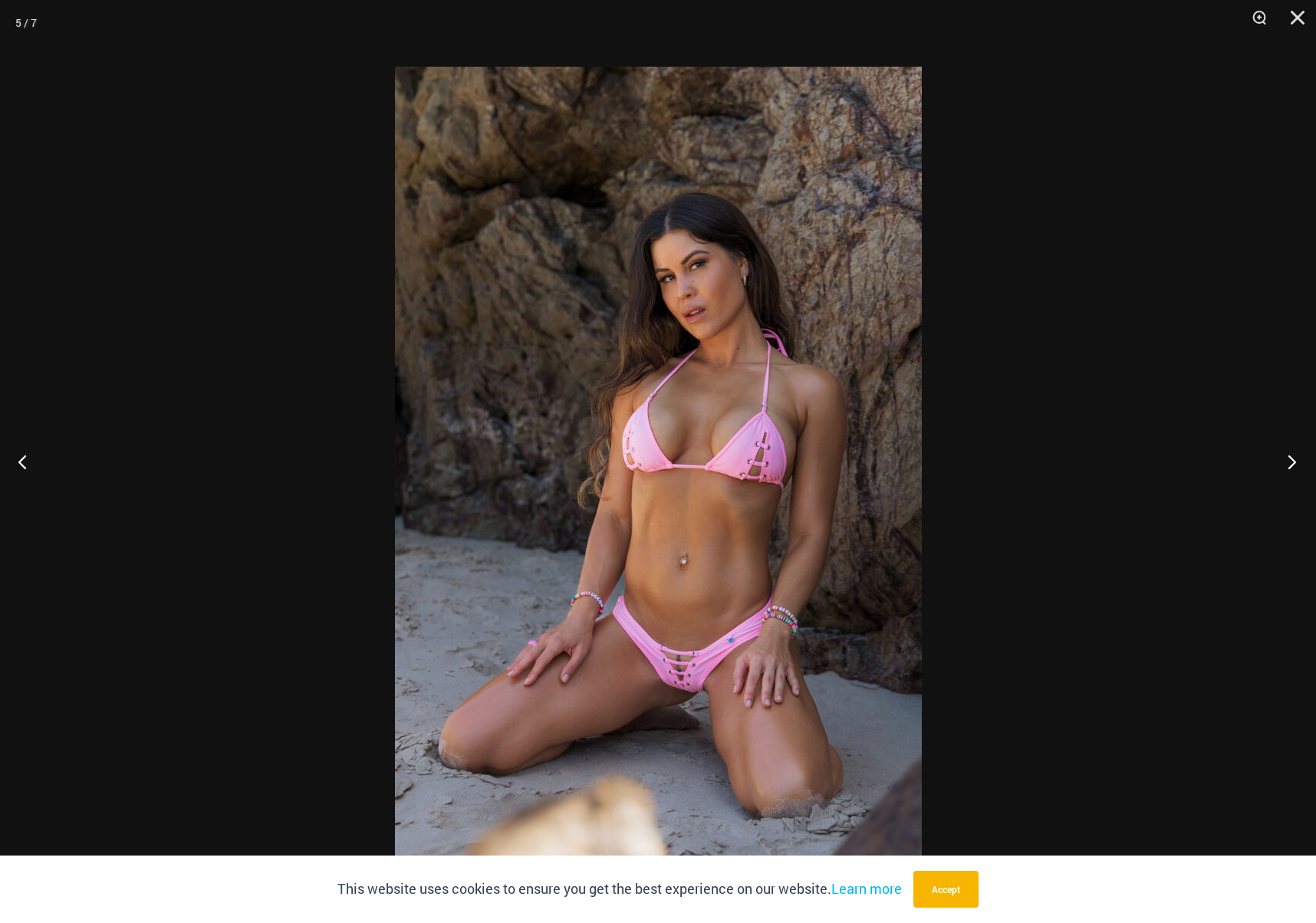
click at [1294, 461] on button "Next" at bounding box center [1287, 462] width 57 height 77
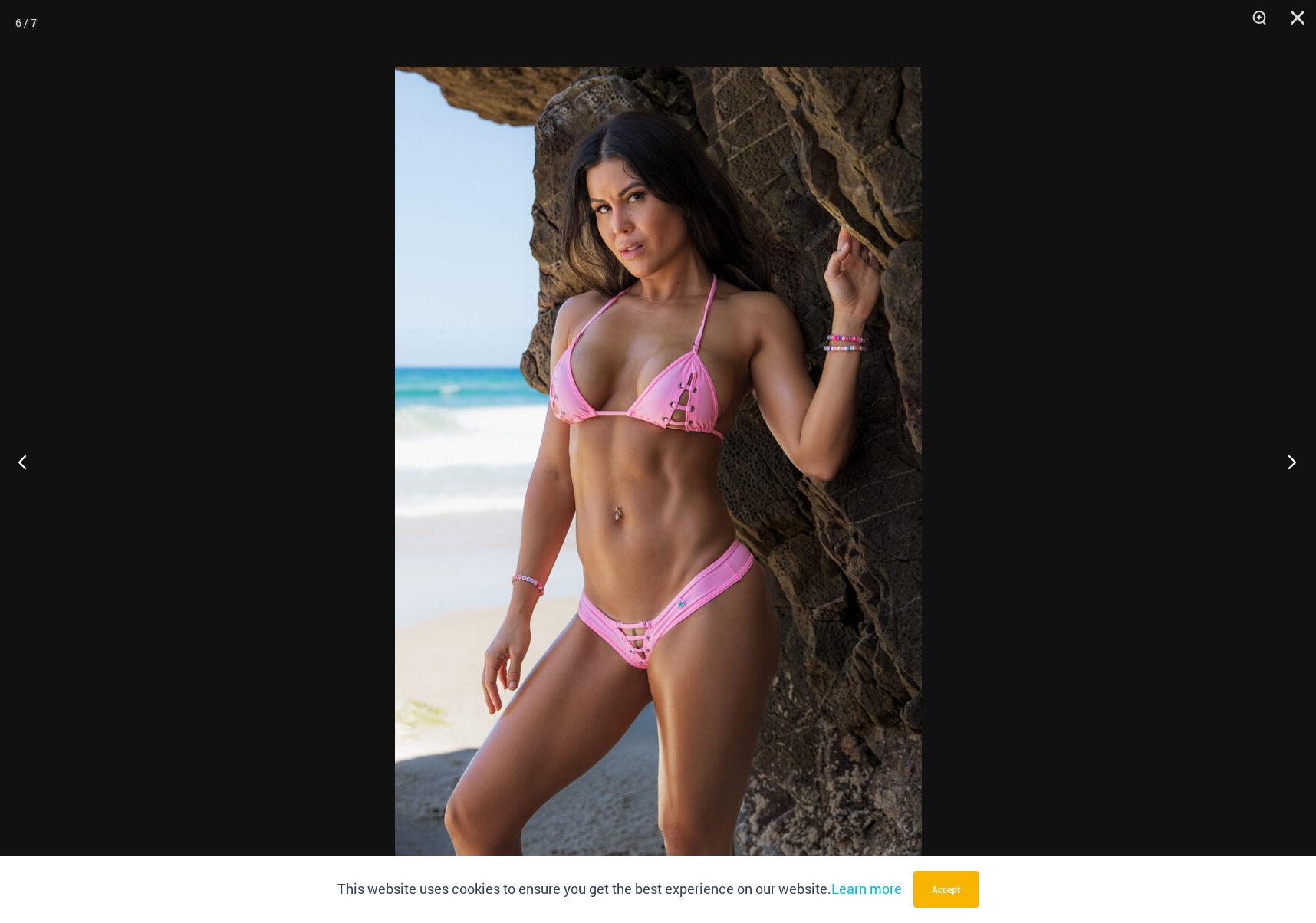
click at [1278, 463] on button "Next" at bounding box center [1287, 462] width 57 height 77
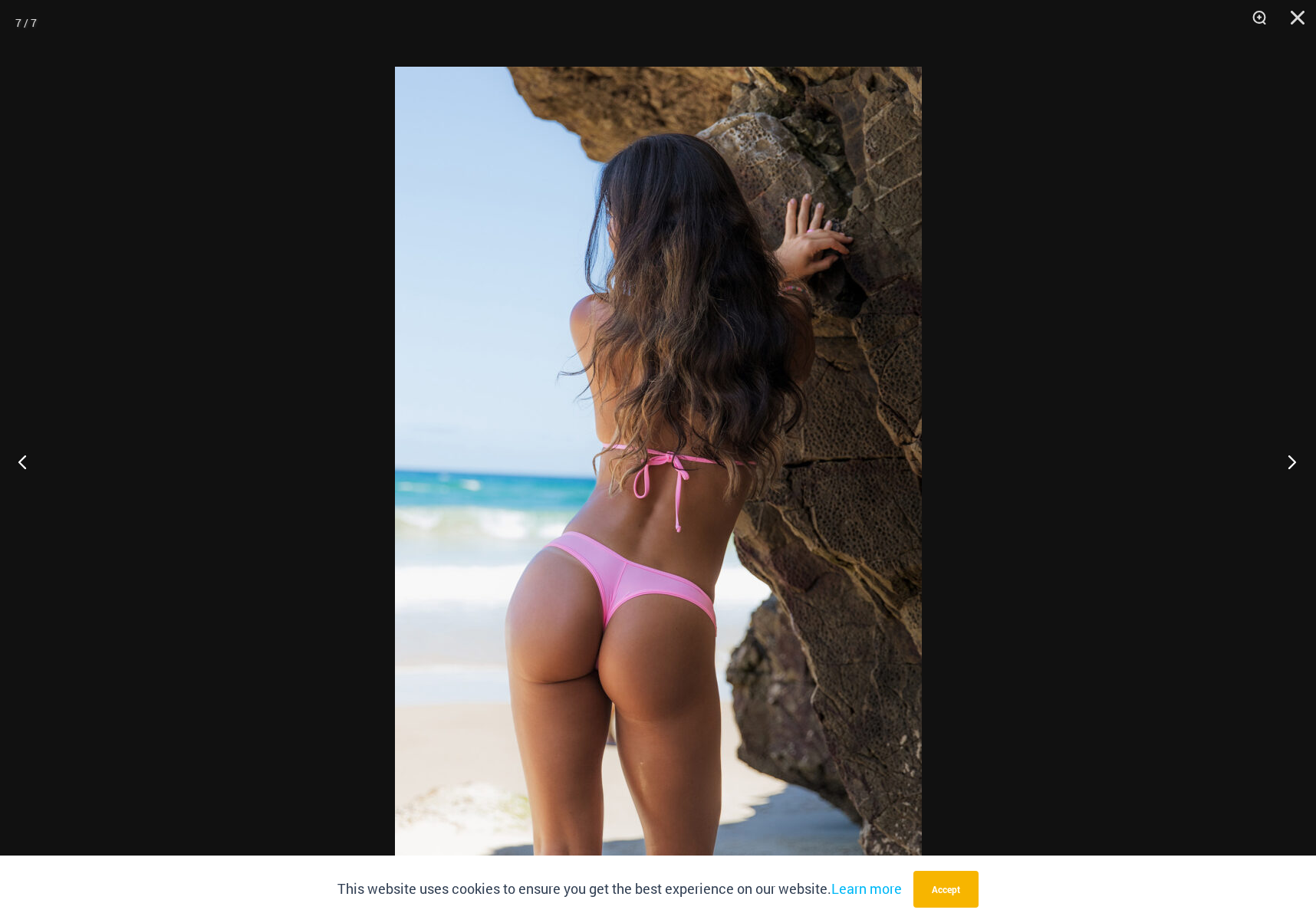
click at [1275, 465] on button "Next" at bounding box center [1287, 462] width 57 height 77
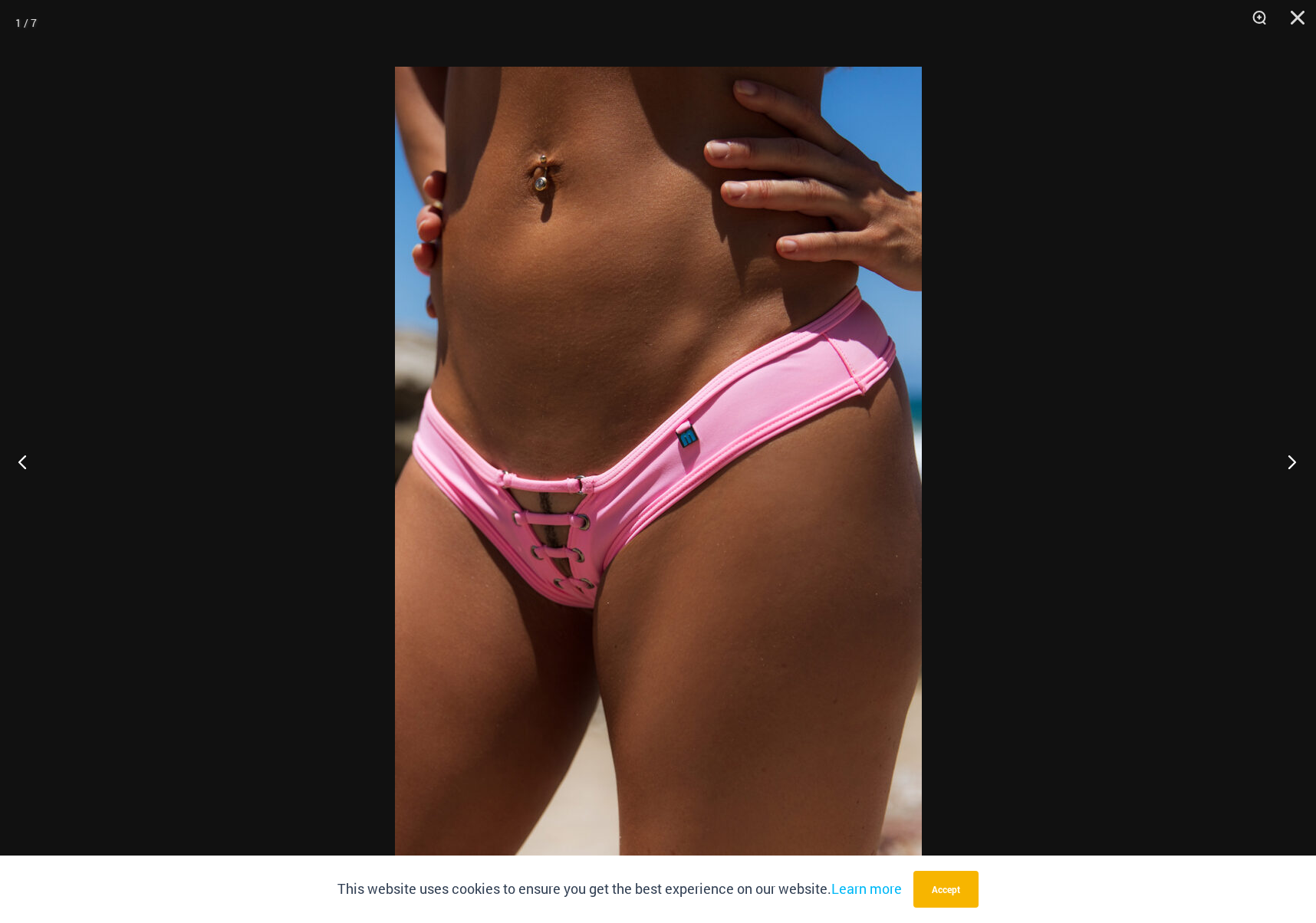
click at [1272, 470] on button "Next" at bounding box center [1287, 462] width 57 height 77
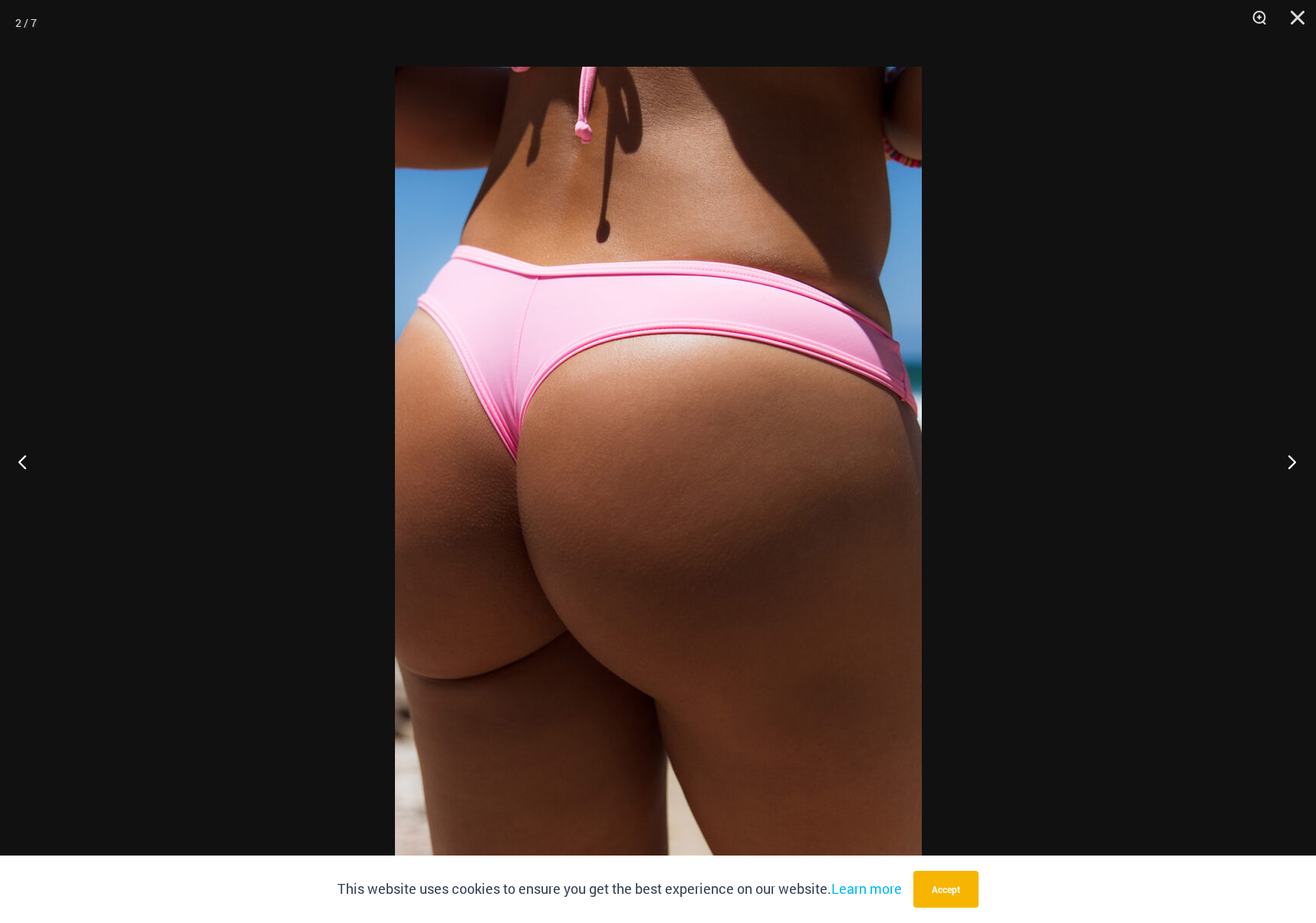
click at [1265, 473] on button "Next" at bounding box center [1287, 462] width 57 height 77
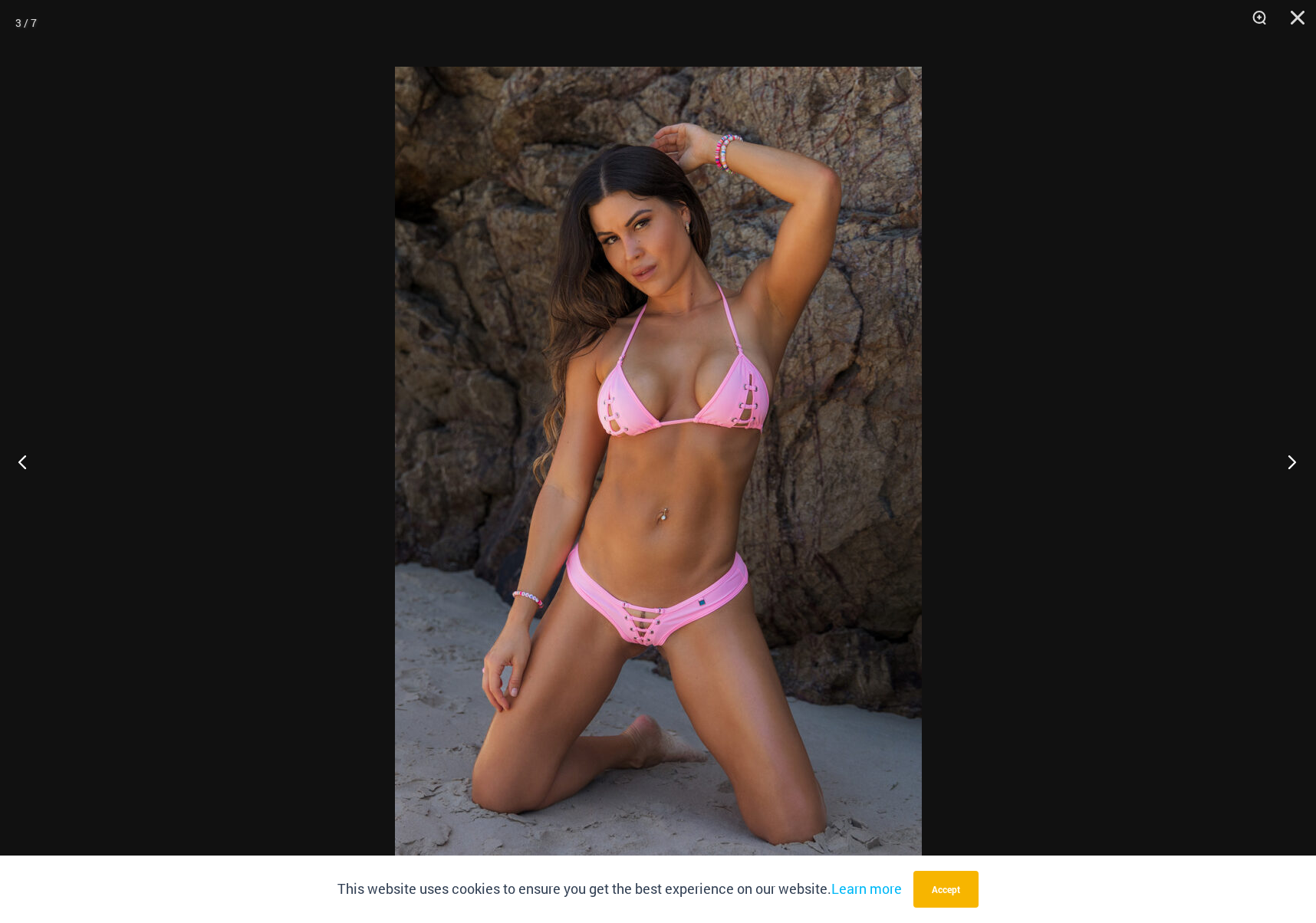
click at [1264, 474] on button "Next" at bounding box center [1287, 462] width 57 height 77
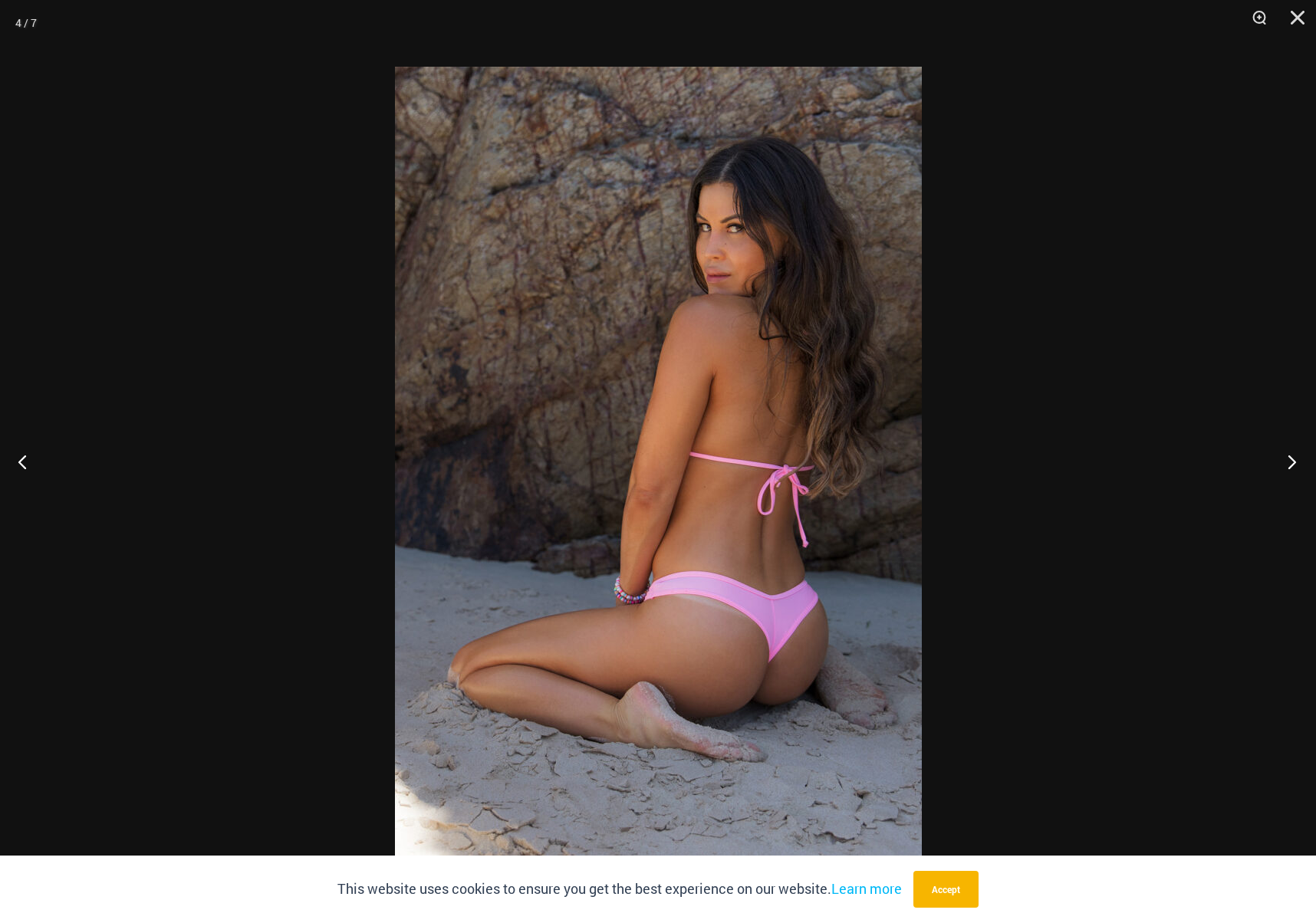
click at [1264, 474] on button "Next" at bounding box center [1287, 462] width 57 height 77
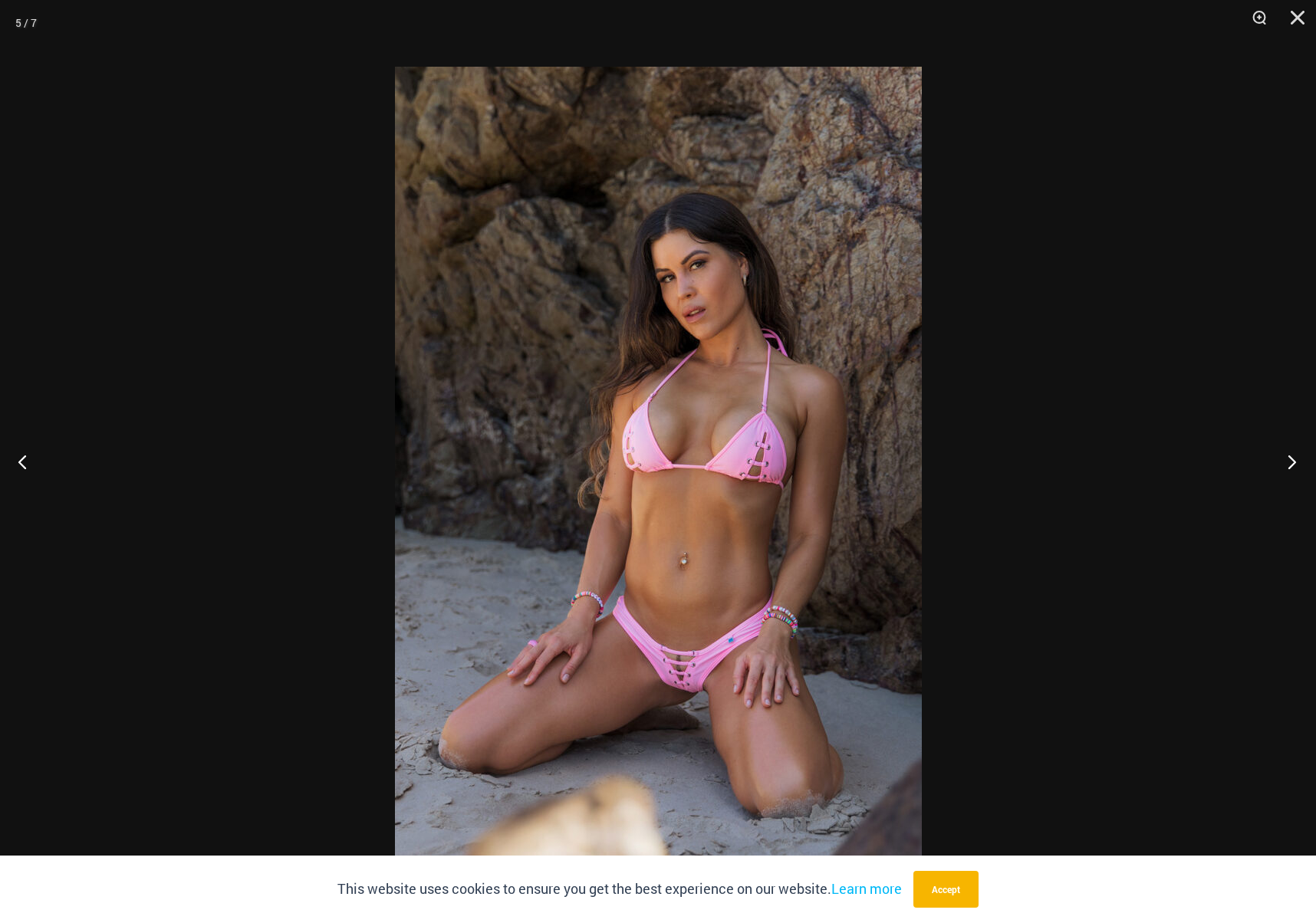
click at [1264, 476] on button "Next" at bounding box center [1287, 462] width 57 height 77
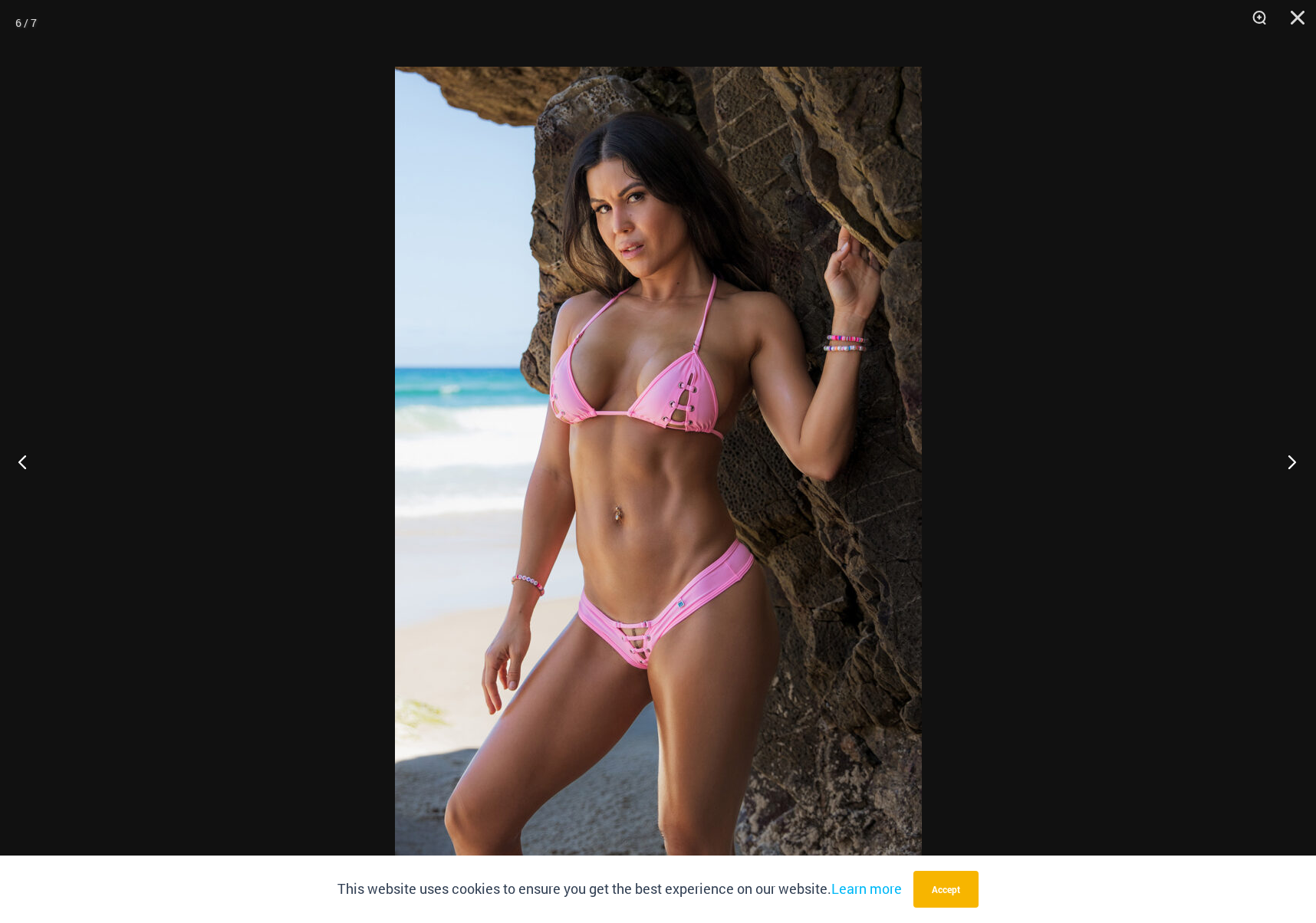
click at [1264, 476] on button "Next" at bounding box center [1287, 462] width 57 height 77
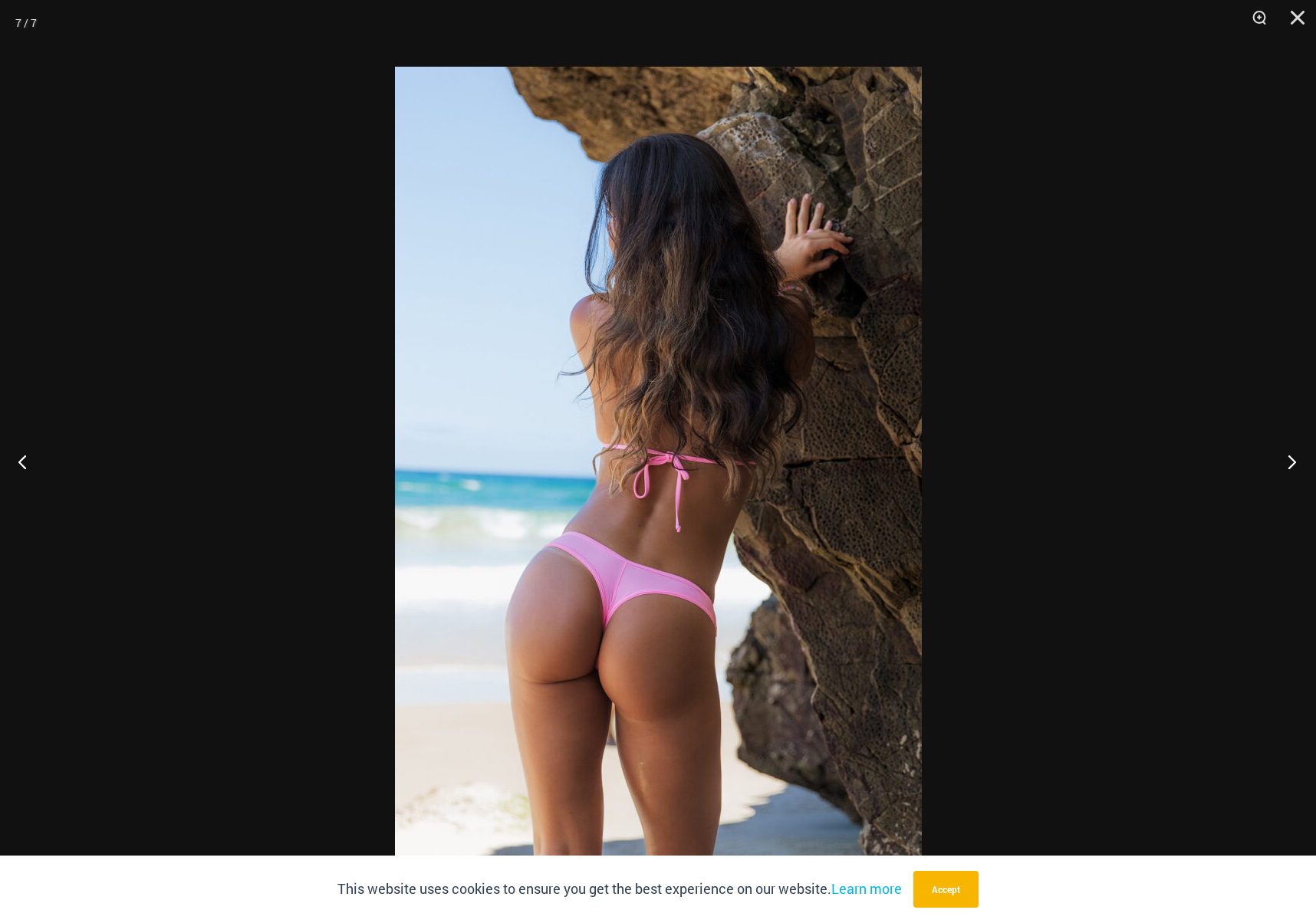
click at [1264, 476] on button "Next" at bounding box center [1287, 462] width 57 height 77
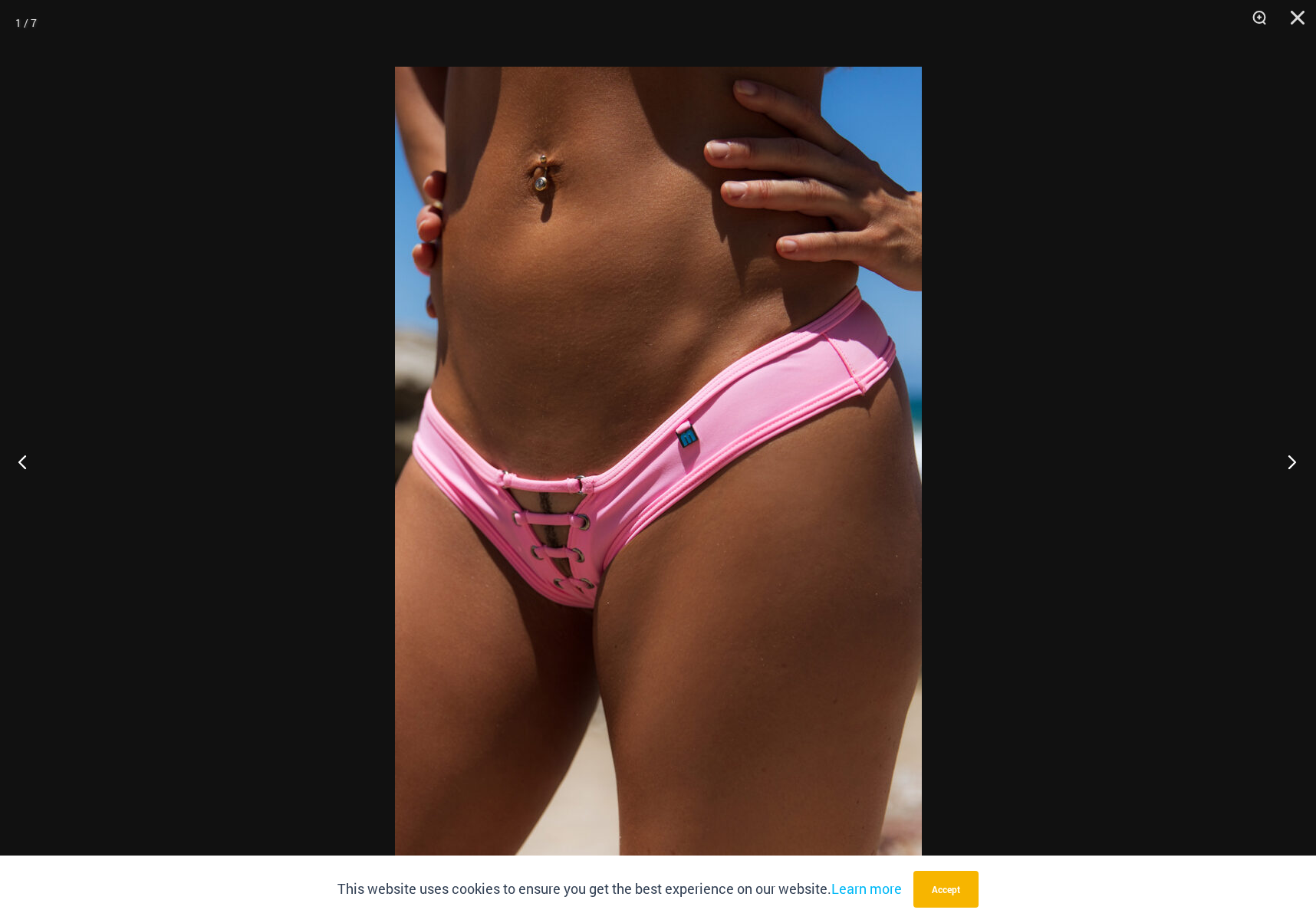
click at [1264, 476] on button "Next" at bounding box center [1287, 462] width 57 height 77
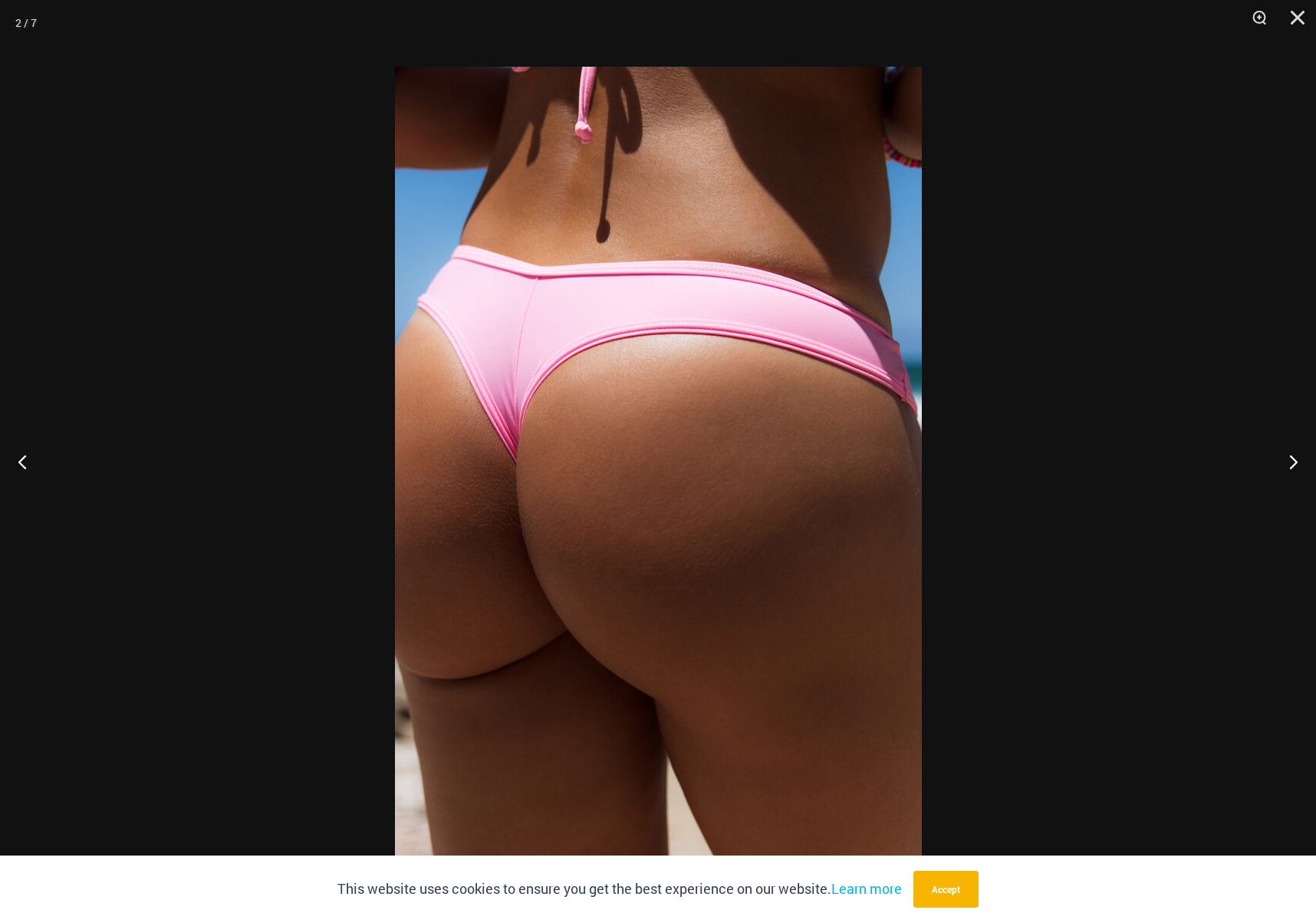
click at [1245, 489] on div at bounding box center [658, 462] width 1316 height 923
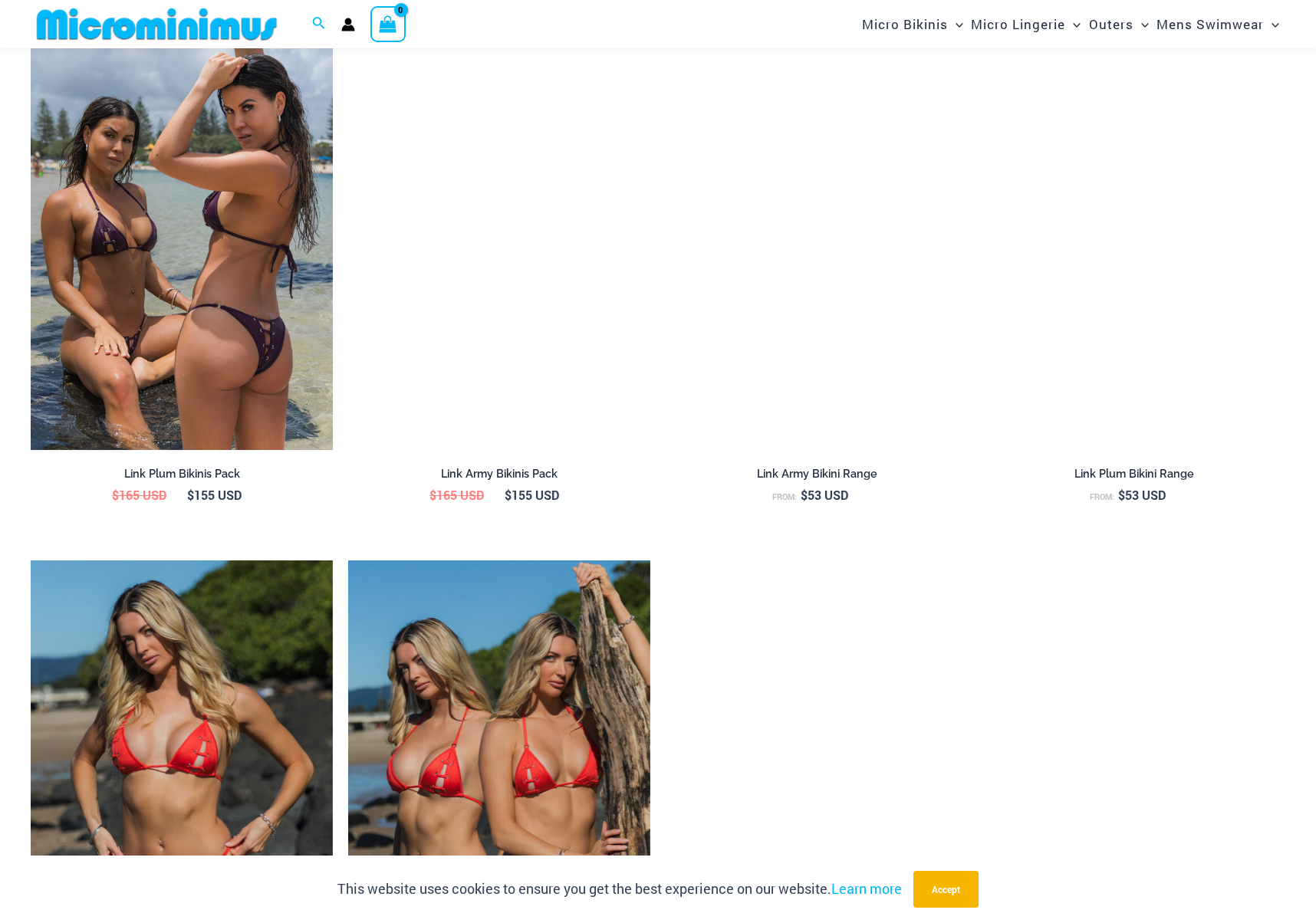
scroll to position [1782, 0]
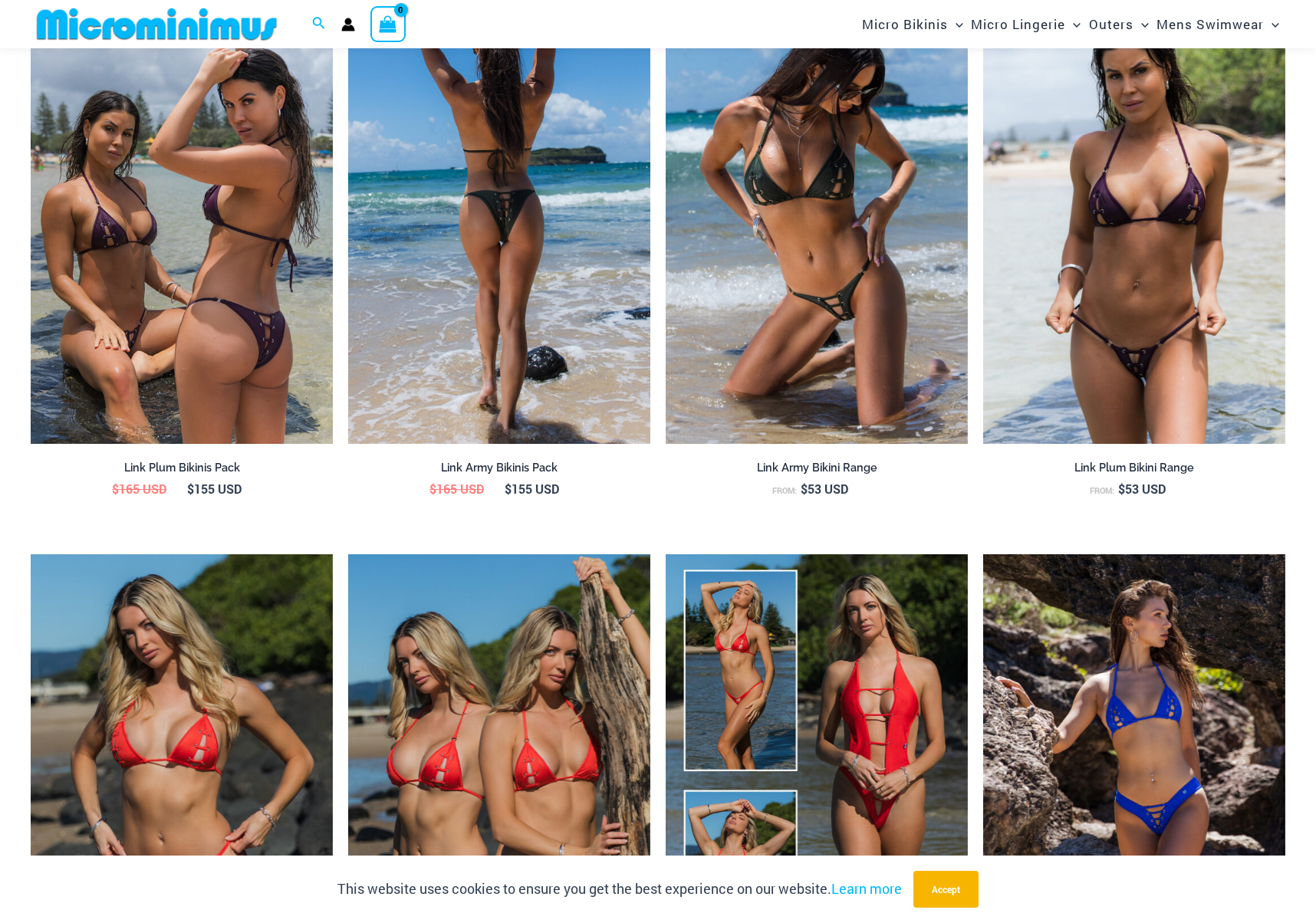
click at [533, 366] on img at bounding box center [499, 217] width 302 height 453
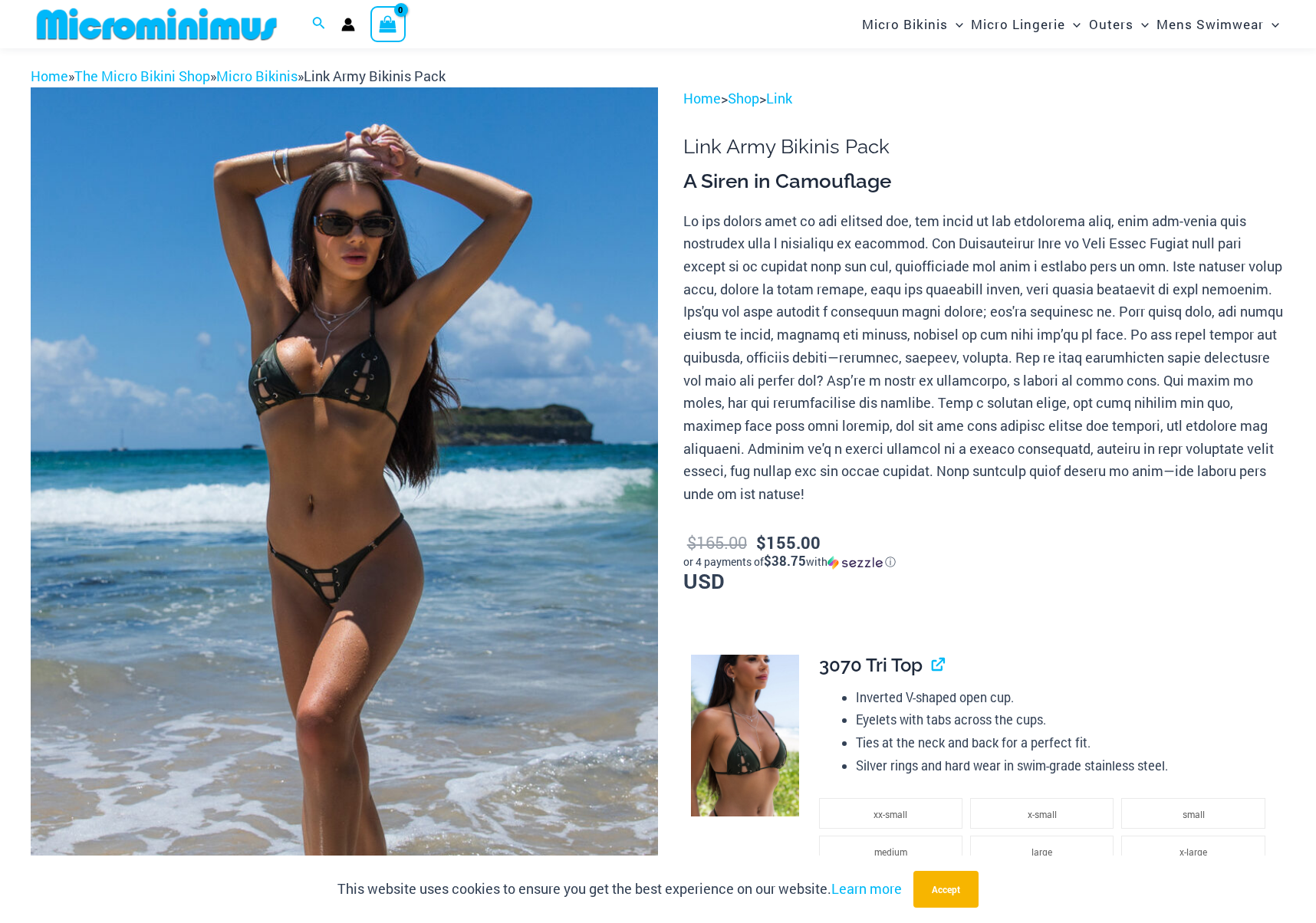
scroll to position [51, 0]
click at [428, 642] on img at bounding box center [344, 559] width 627 height 941
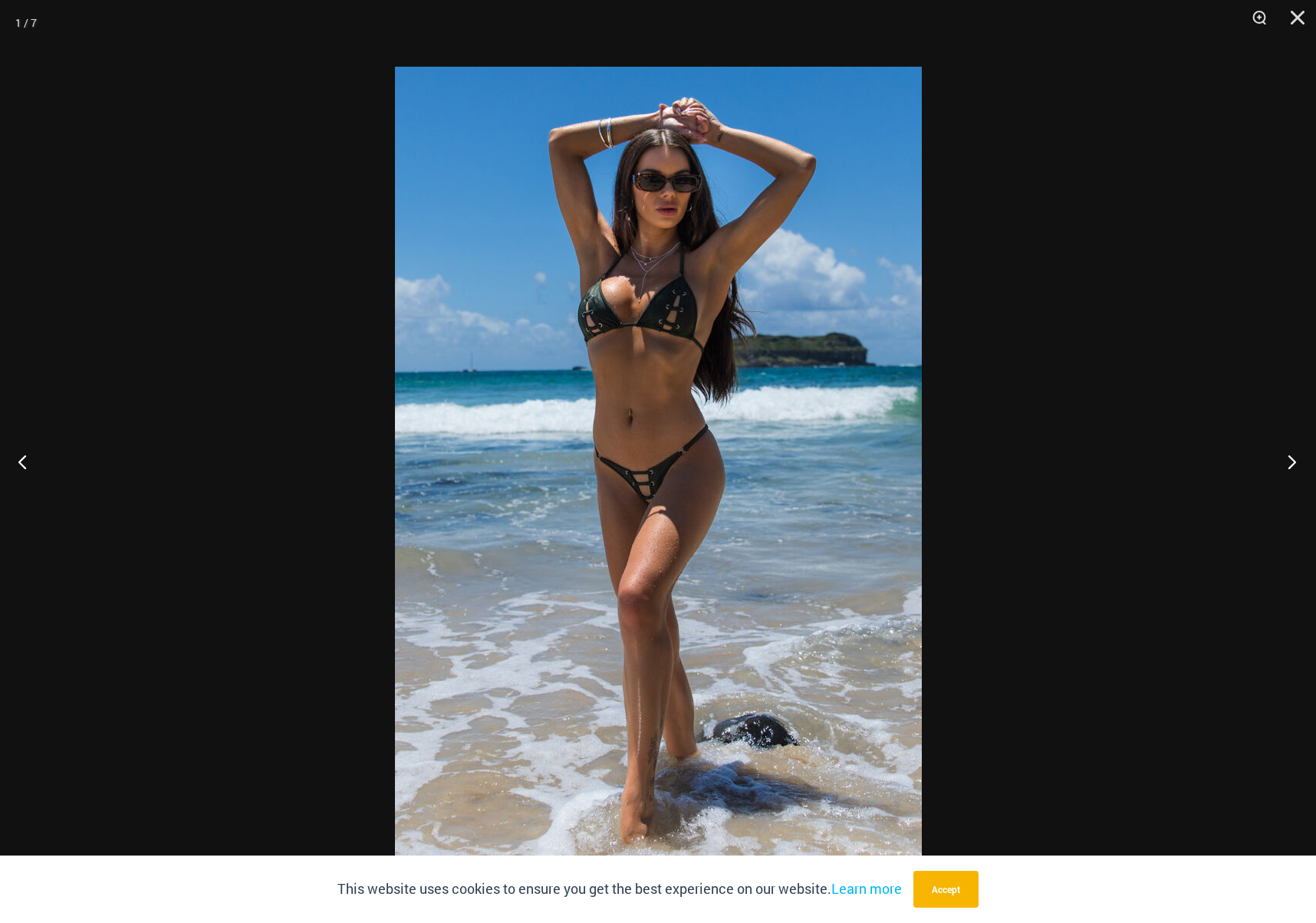
click at [1294, 454] on button "Next" at bounding box center [1287, 462] width 57 height 77
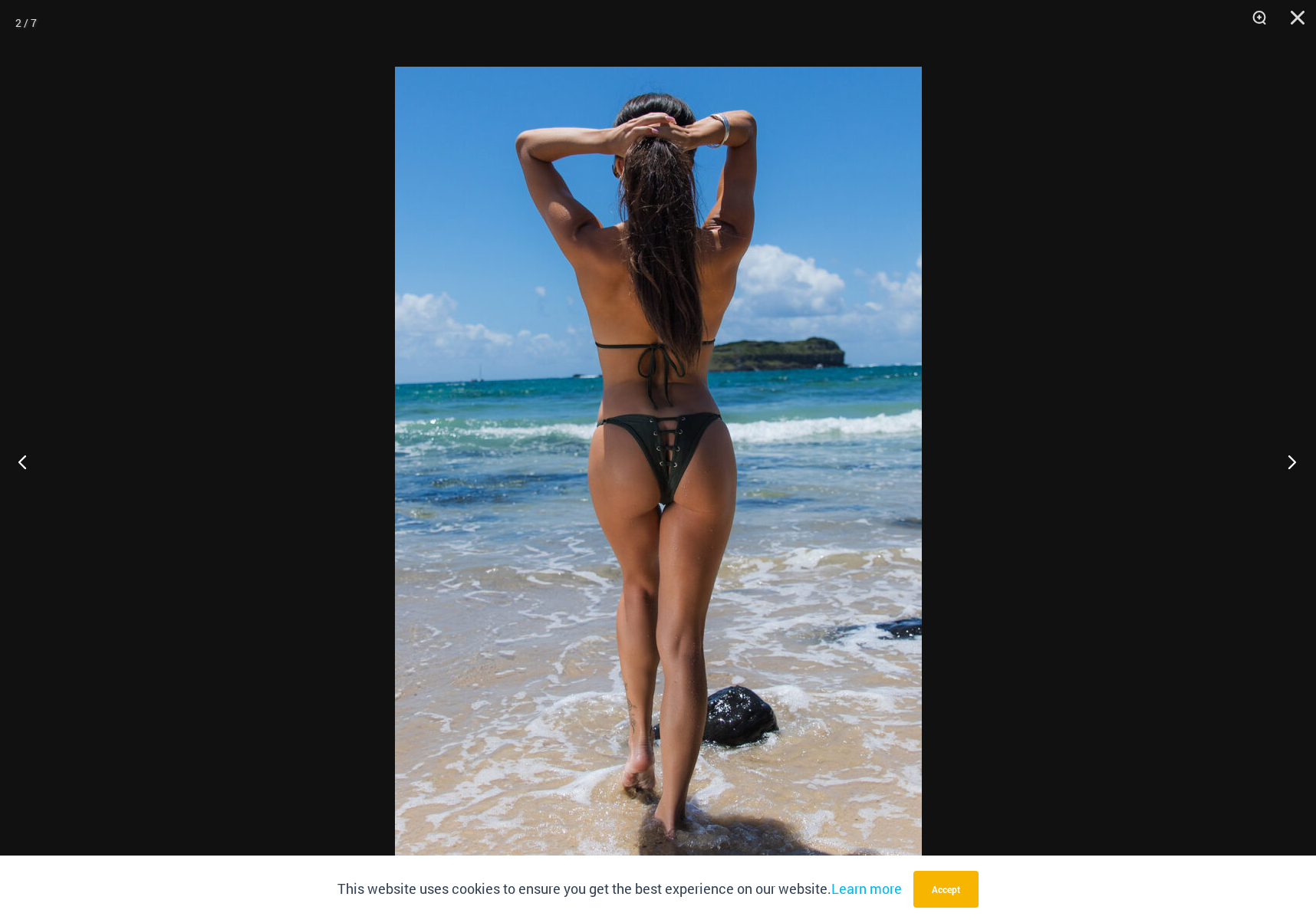
click at [1288, 455] on button "Next" at bounding box center [1287, 462] width 57 height 77
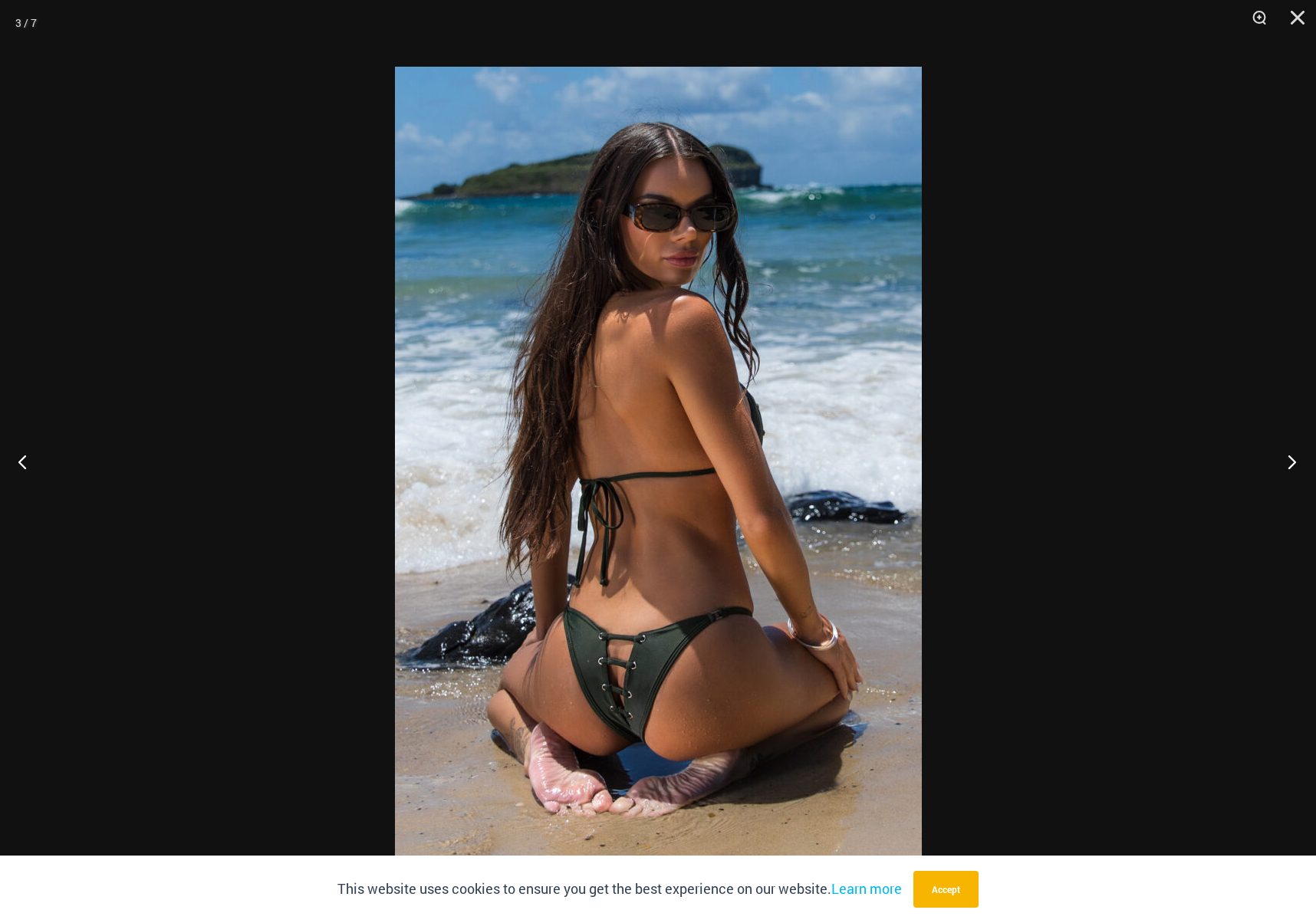
click at [1289, 460] on button "Next" at bounding box center [1287, 462] width 57 height 77
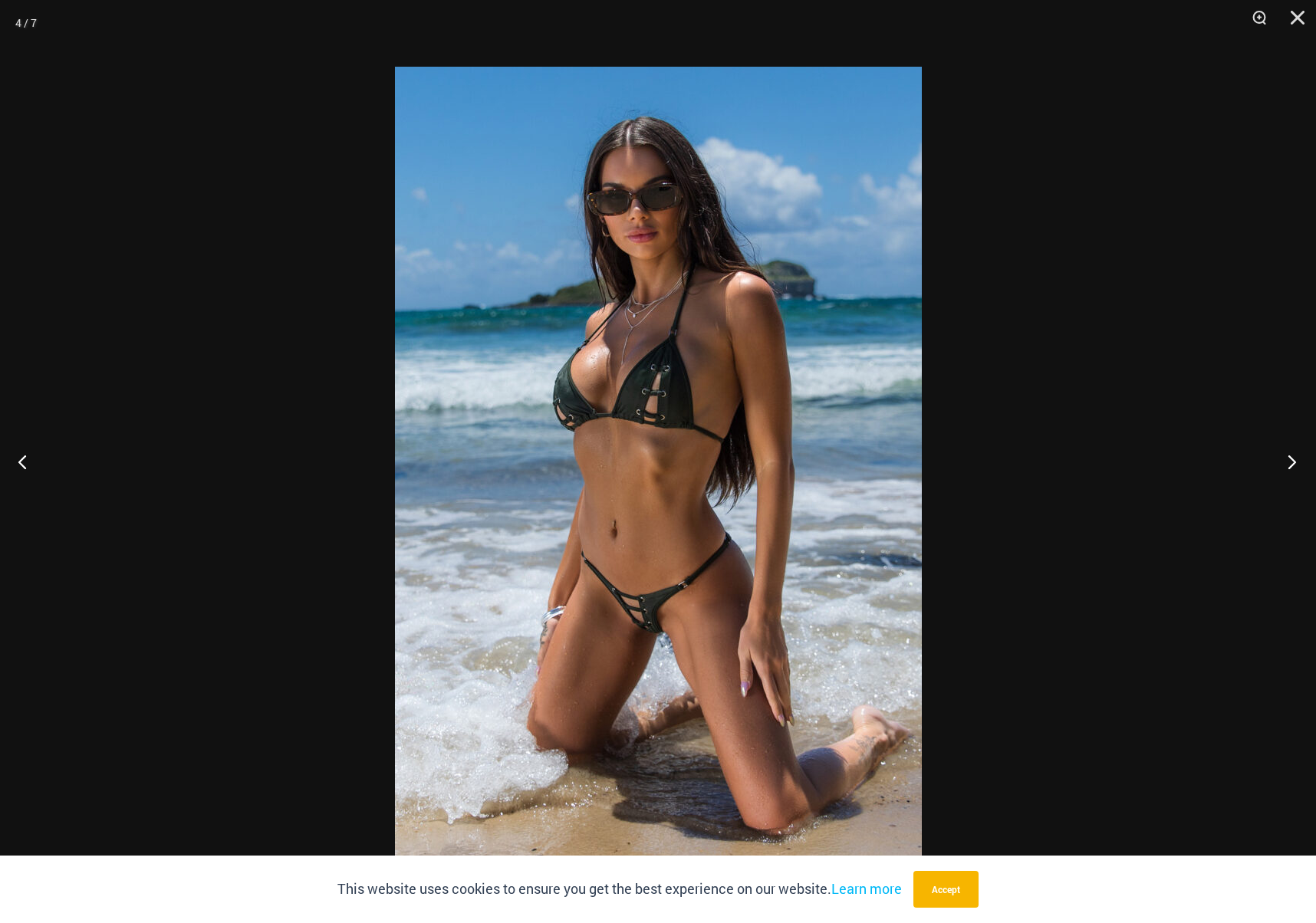
click at [1288, 460] on button "Next" at bounding box center [1287, 462] width 57 height 77
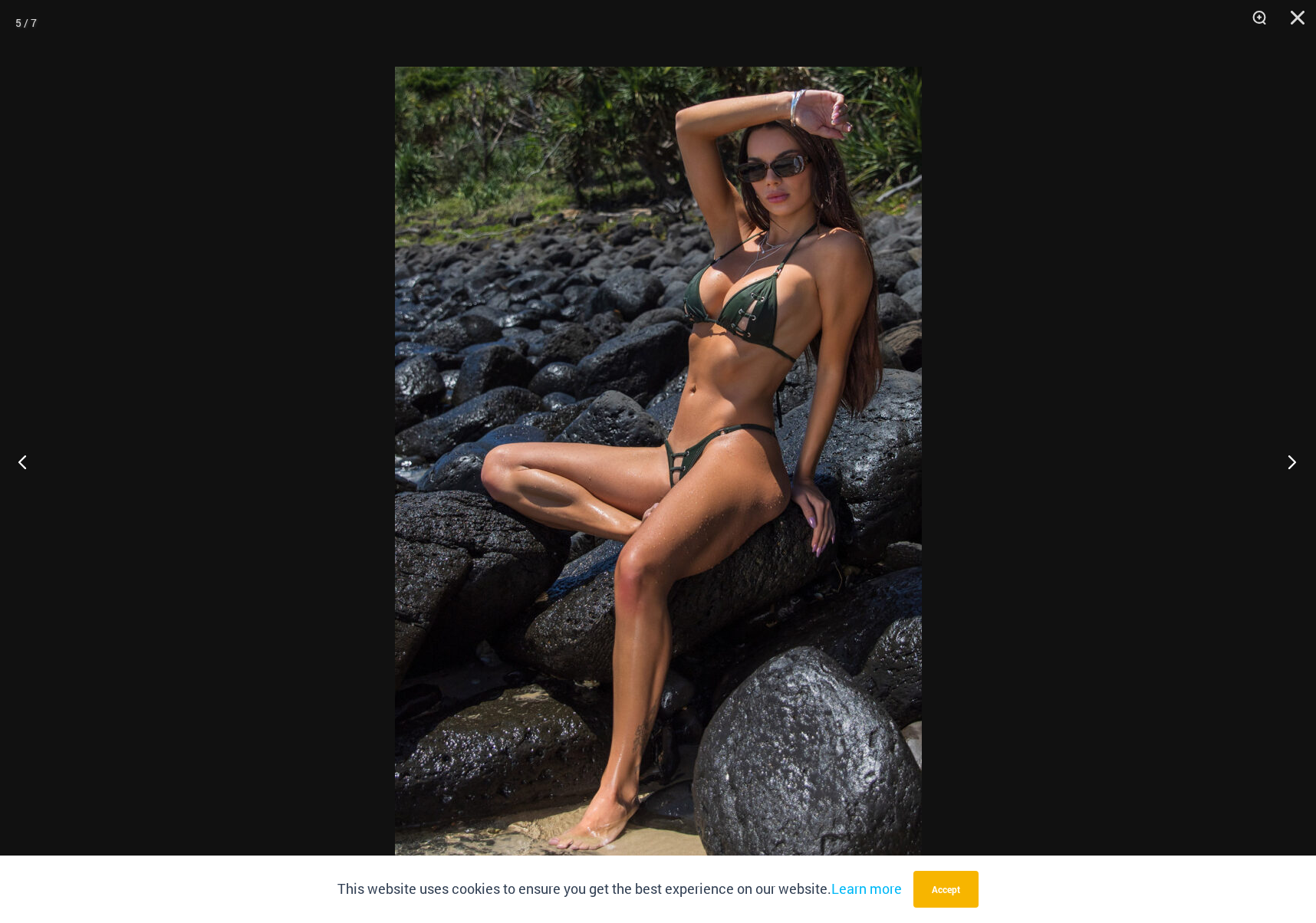
click at [1293, 462] on button "Next" at bounding box center [1287, 462] width 57 height 77
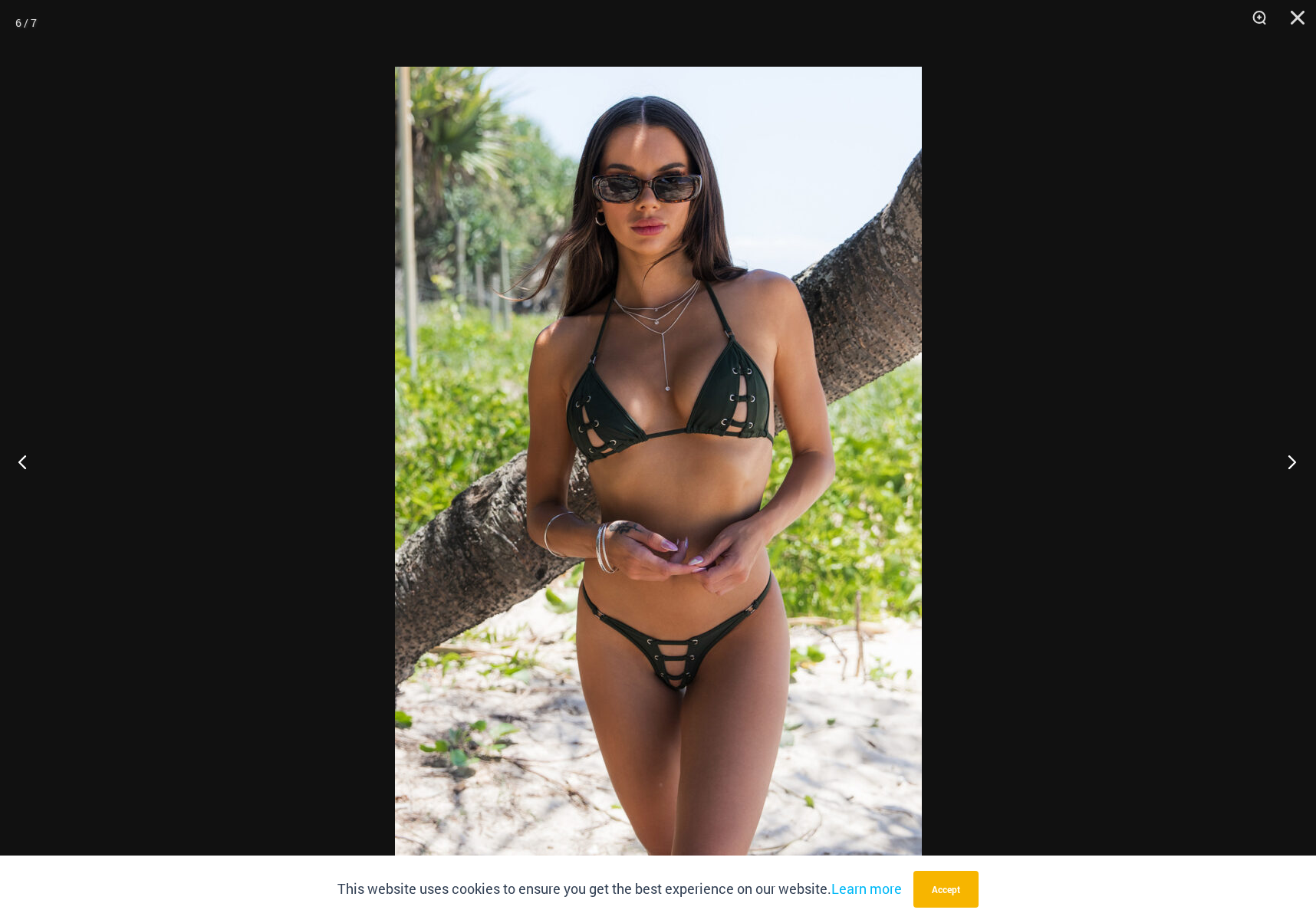
click at [1289, 462] on button "Next" at bounding box center [1287, 462] width 57 height 77
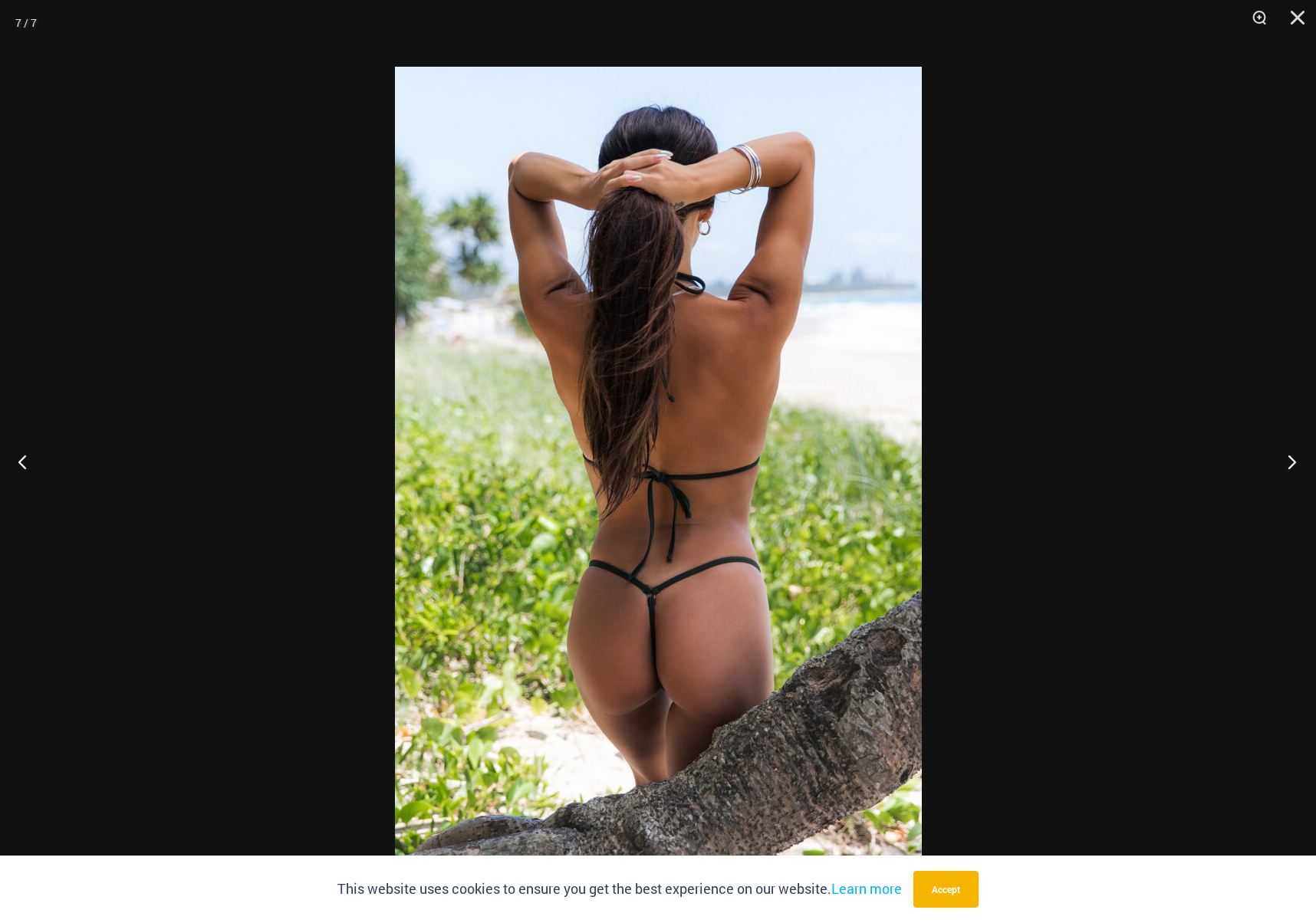
click at [1289, 464] on button "Next" at bounding box center [1287, 462] width 57 height 77
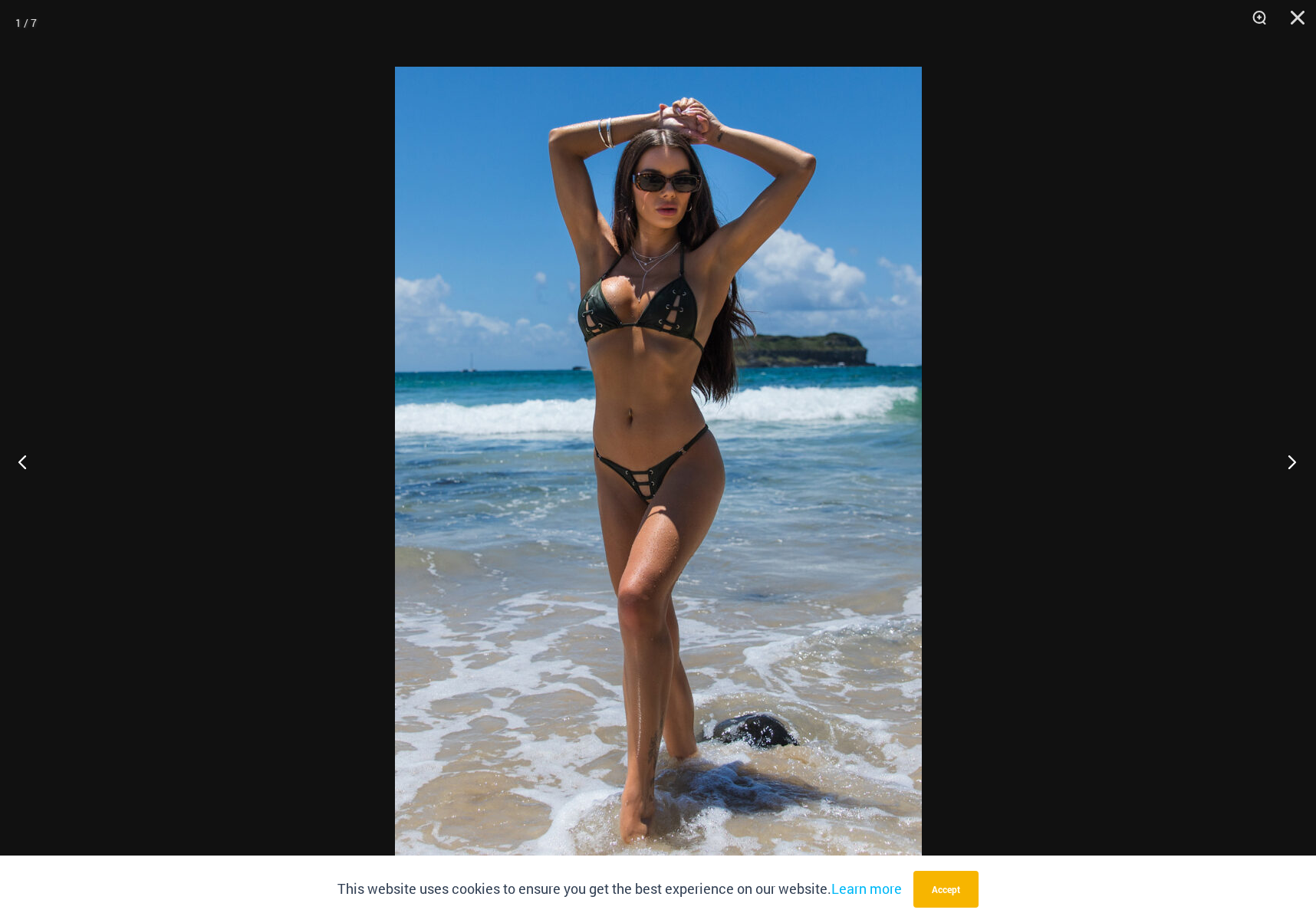
click at [1289, 464] on button "Next" at bounding box center [1287, 462] width 57 height 77
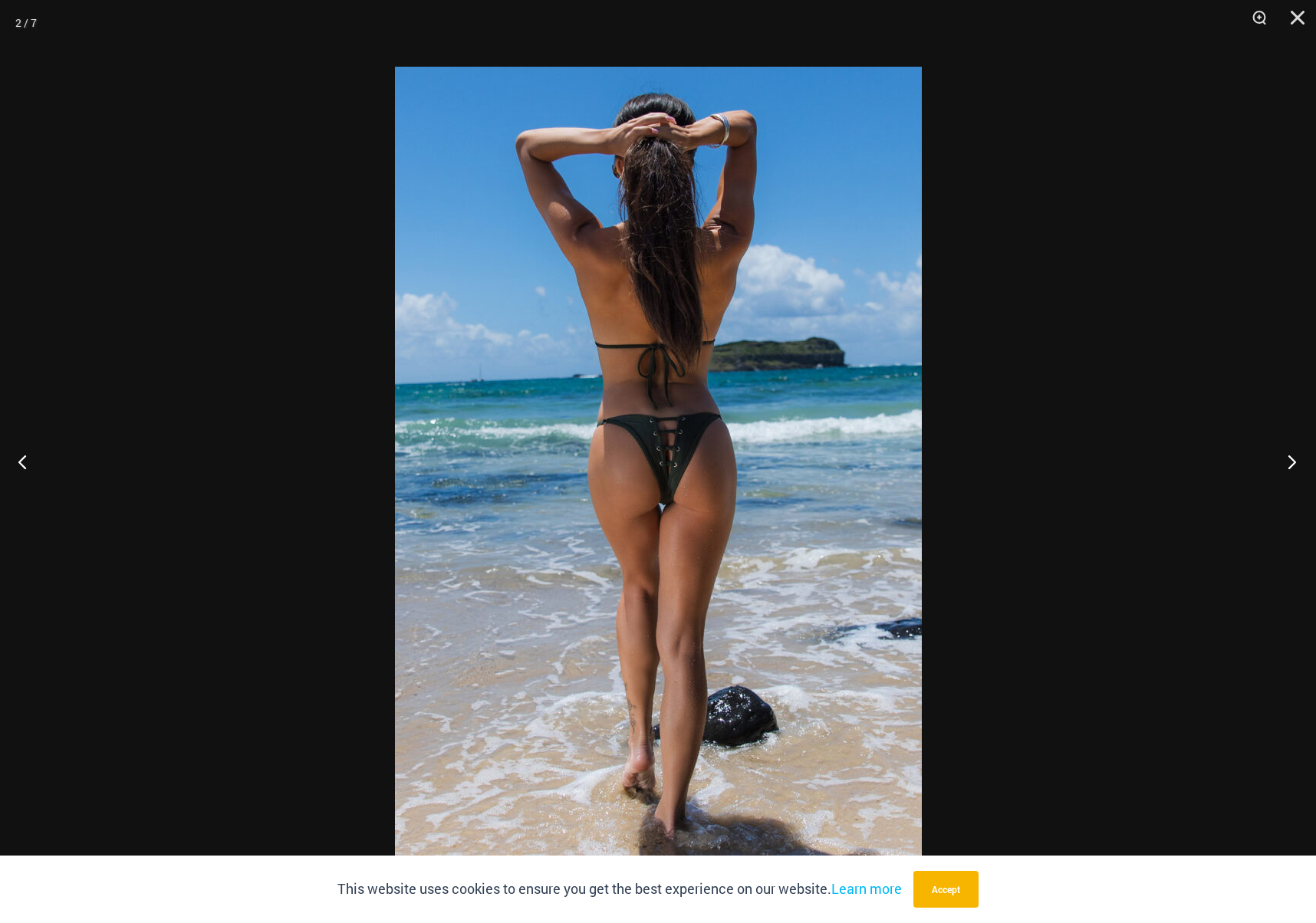
click at [1289, 464] on button "Next" at bounding box center [1287, 462] width 57 height 77
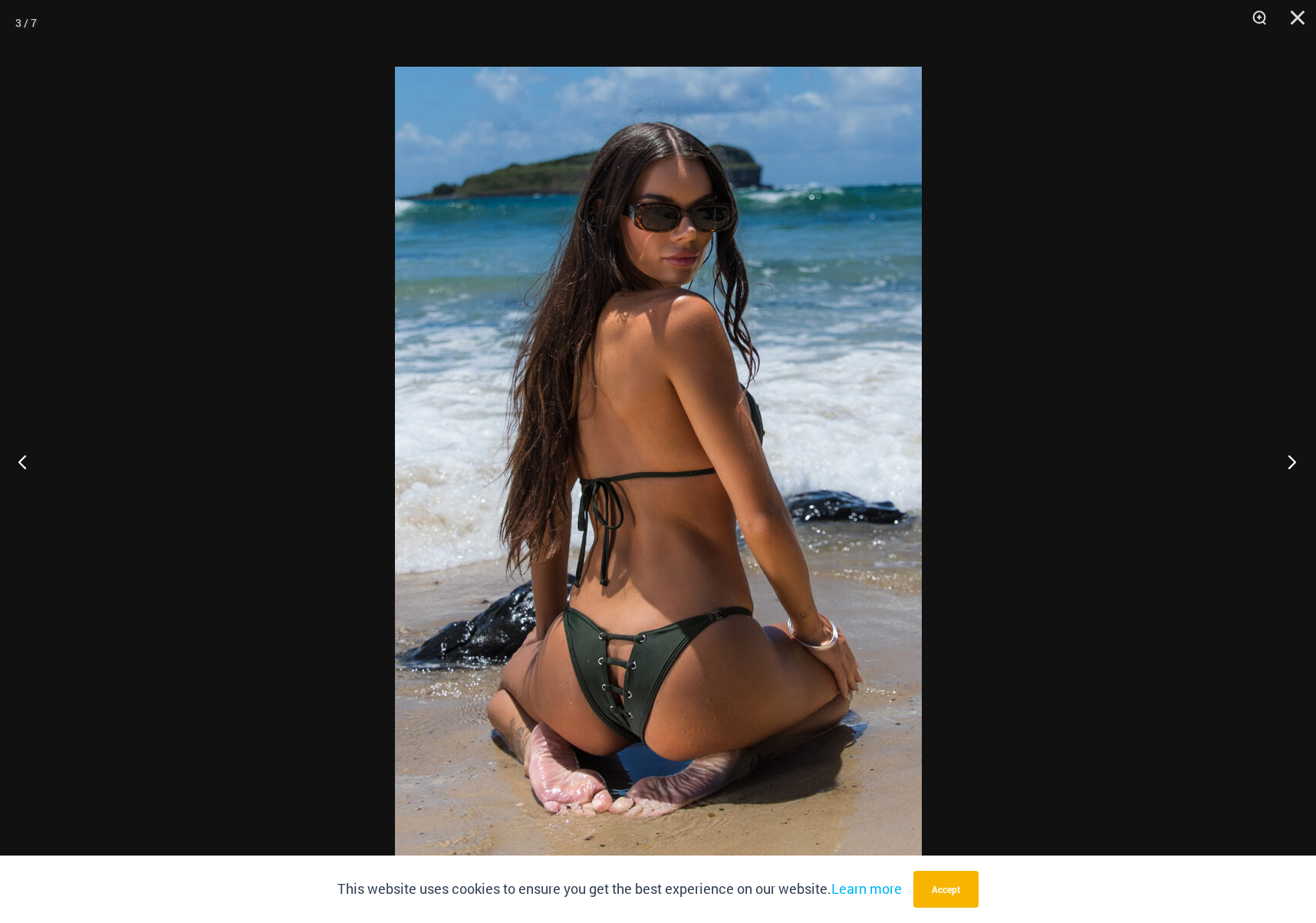
click at [1289, 464] on button "Next" at bounding box center [1287, 462] width 57 height 77
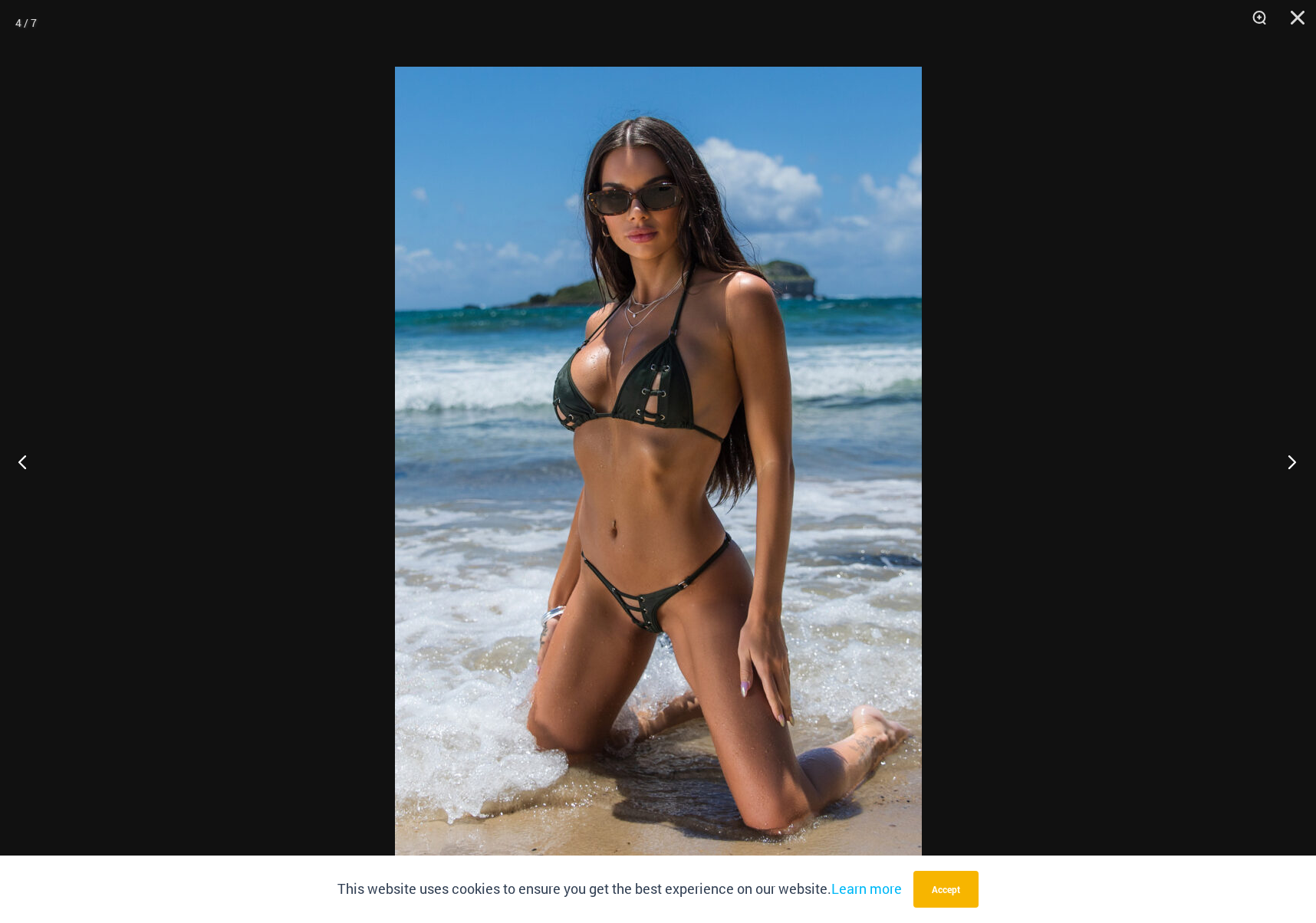
click at [1289, 464] on button "Next" at bounding box center [1287, 462] width 57 height 77
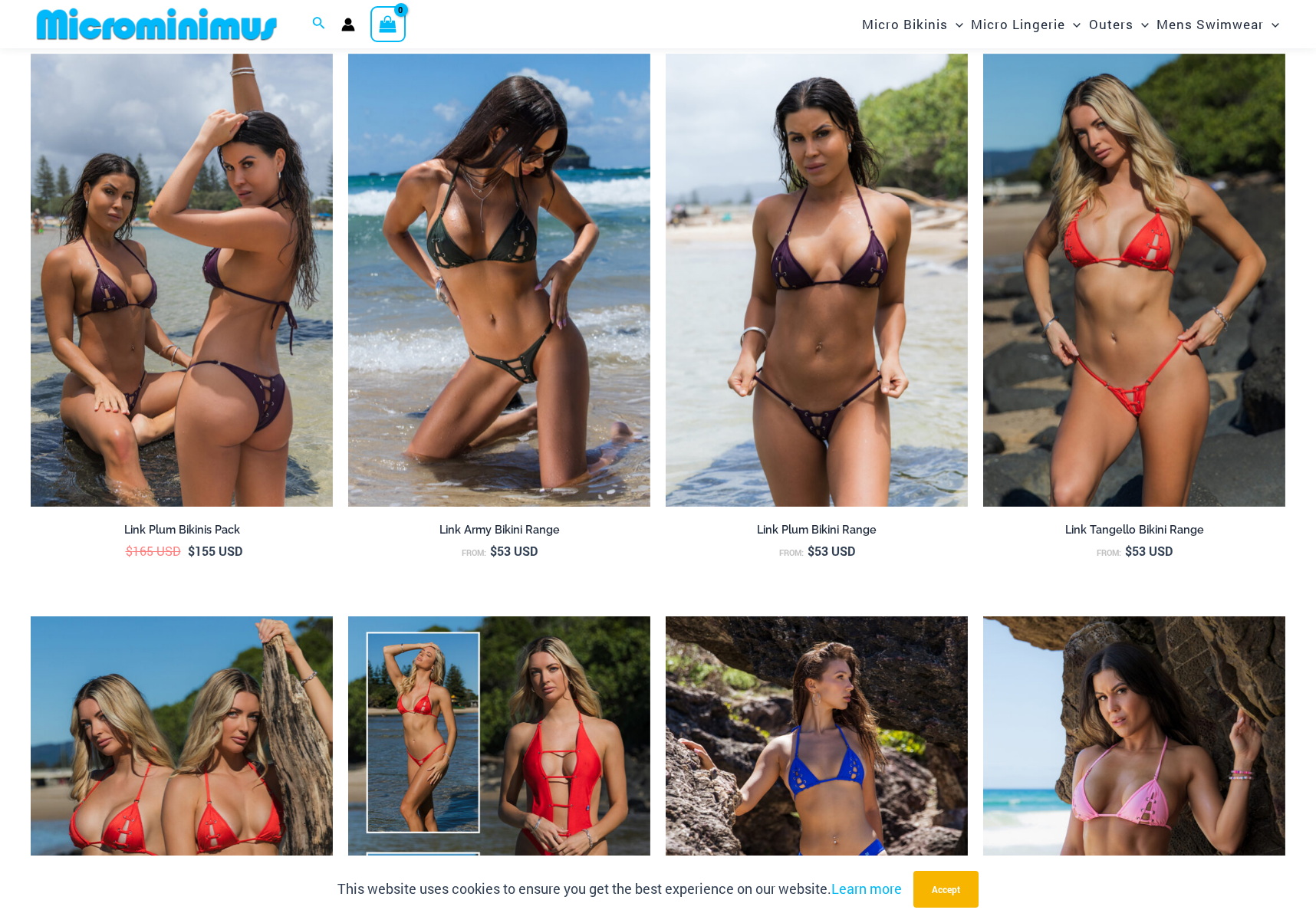
scroll to position [2353, 0]
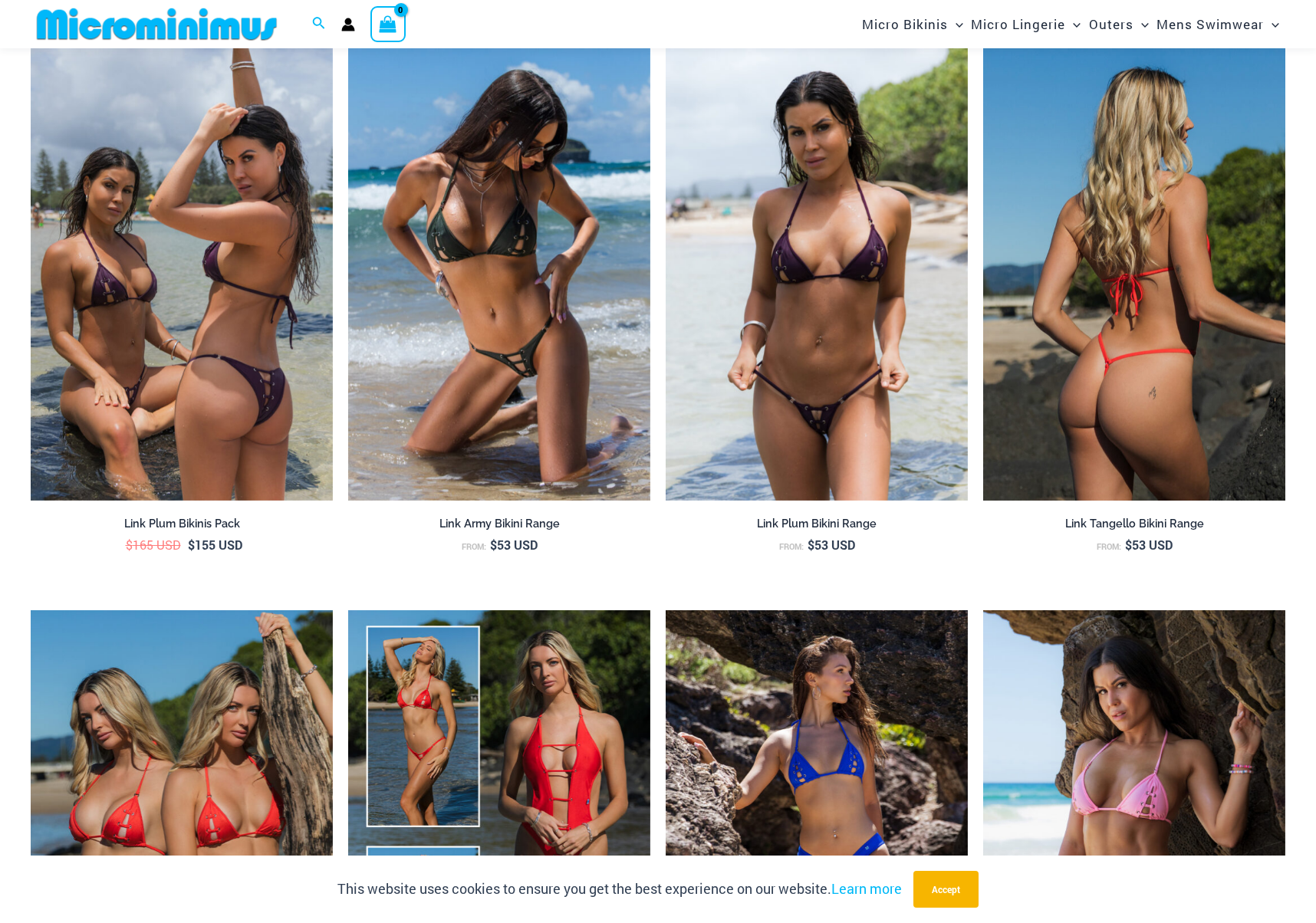
click at [1188, 324] on img at bounding box center [1134, 274] width 302 height 453
